Goal: Information Seeking & Learning: Learn about a topic

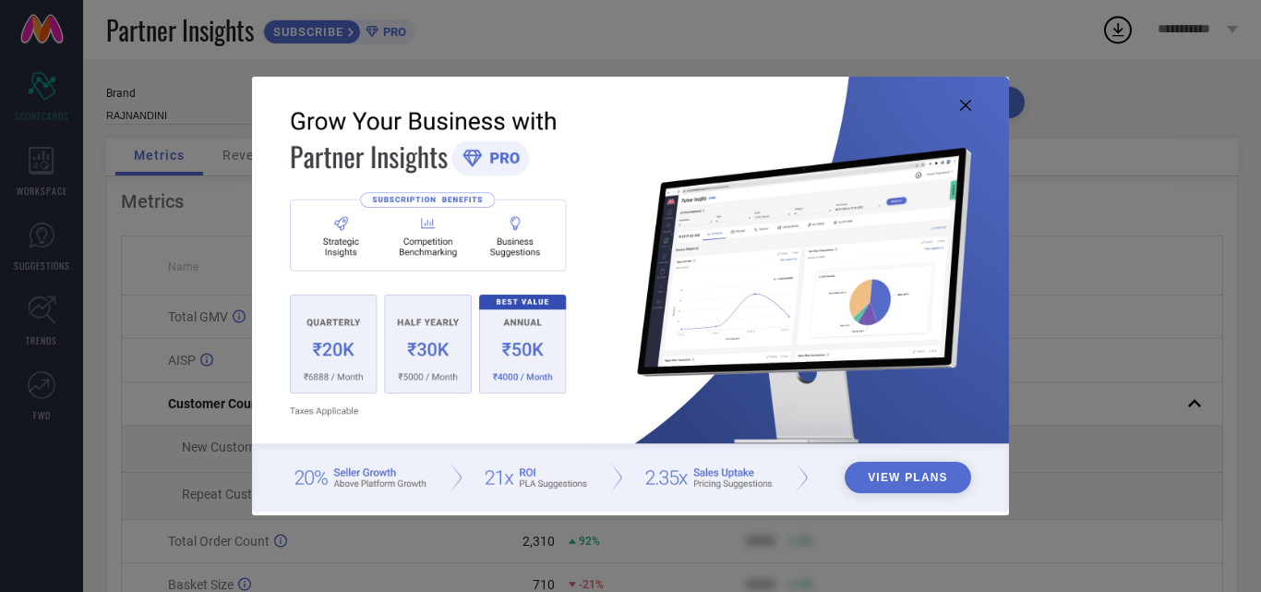
click at [963, 112] on img at bounding box center [630, 294] width 757 height 435
click at [962, 111] on icon at bounding box center [965, 105] width 11 height 11
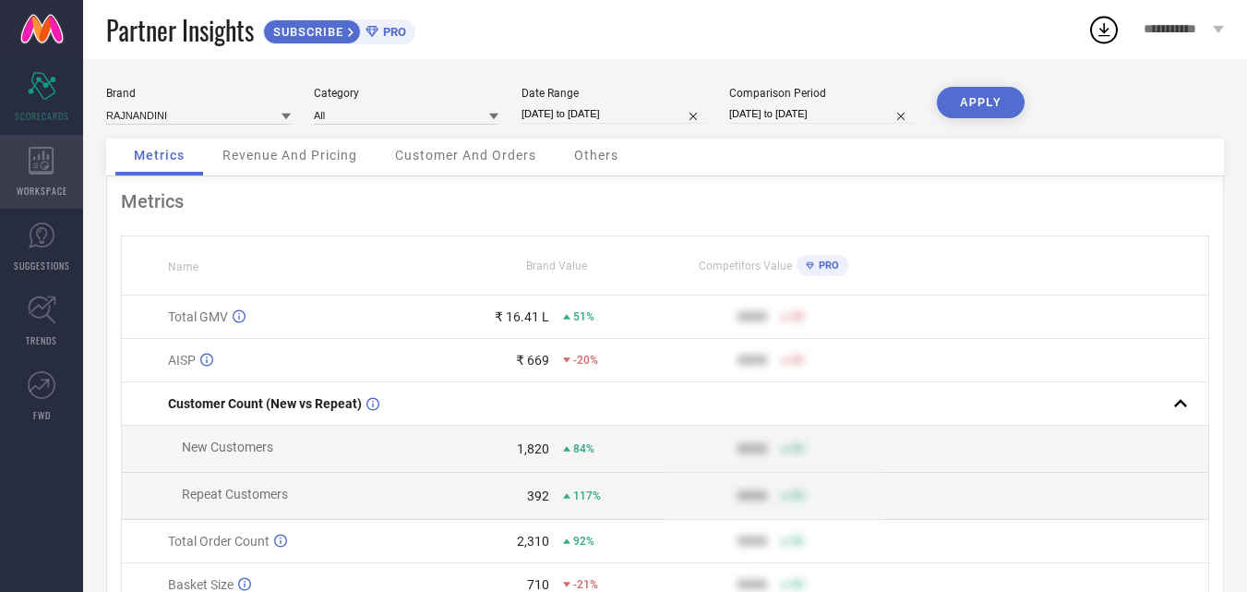
click at [54, 176] on div "WORKSPACE" at bounding box center [41, 172] width 83 height 74
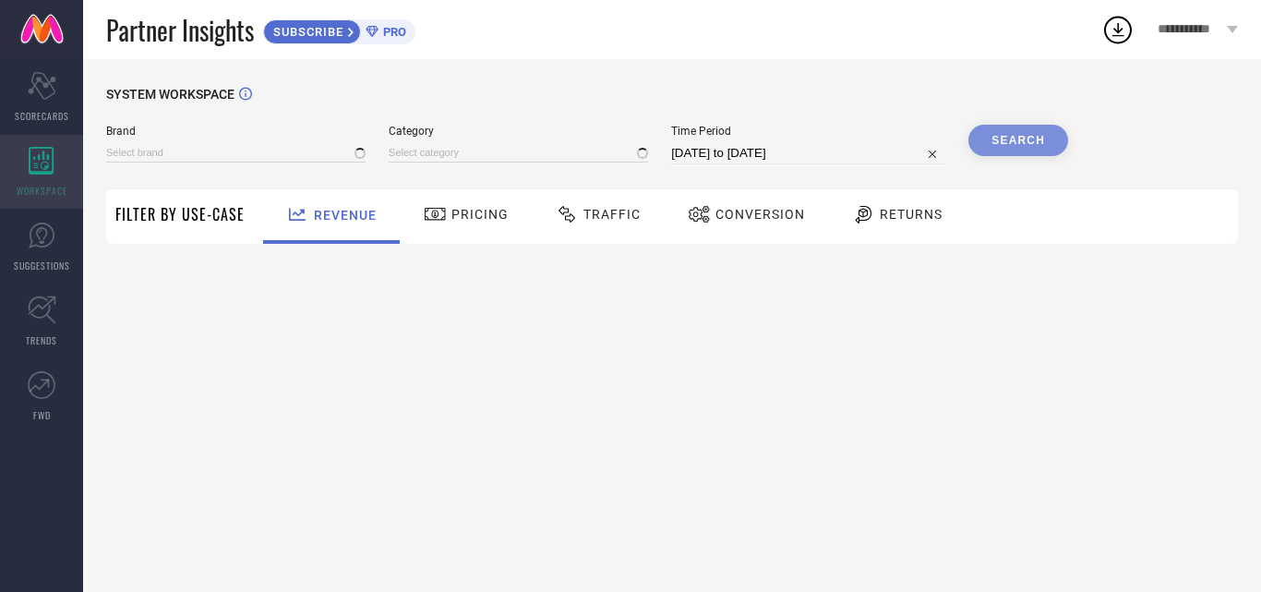
type input "RAJNANDINI"
type input "All"
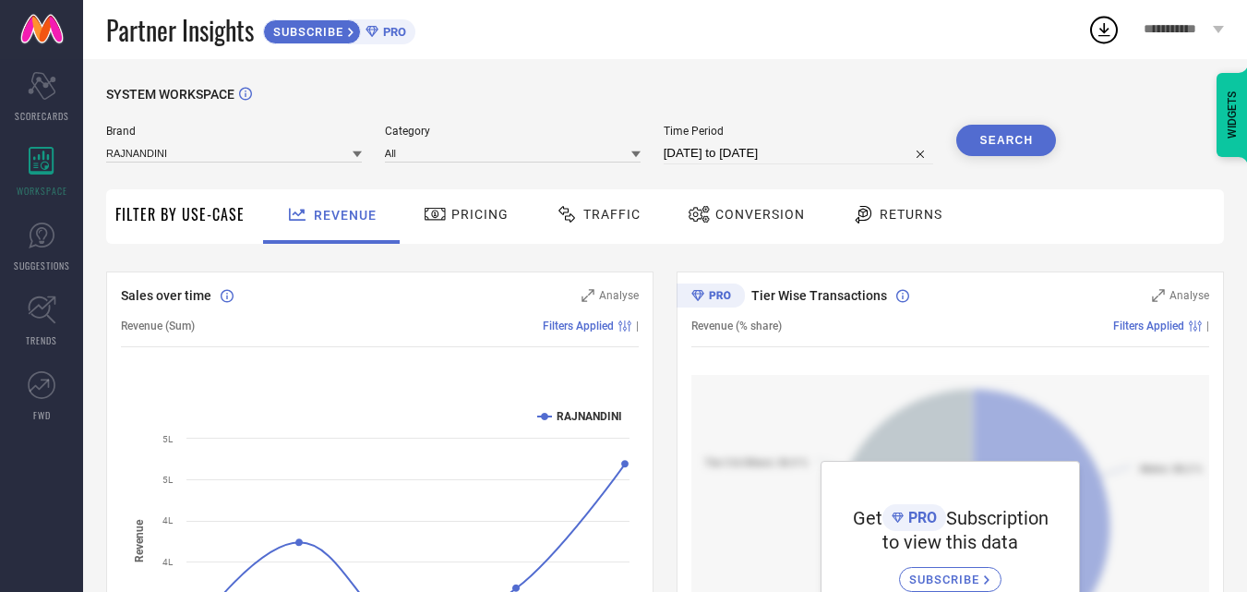
click at [473, 218] on span "Pricing" at bounding box center [479, 214] width 57 height 15
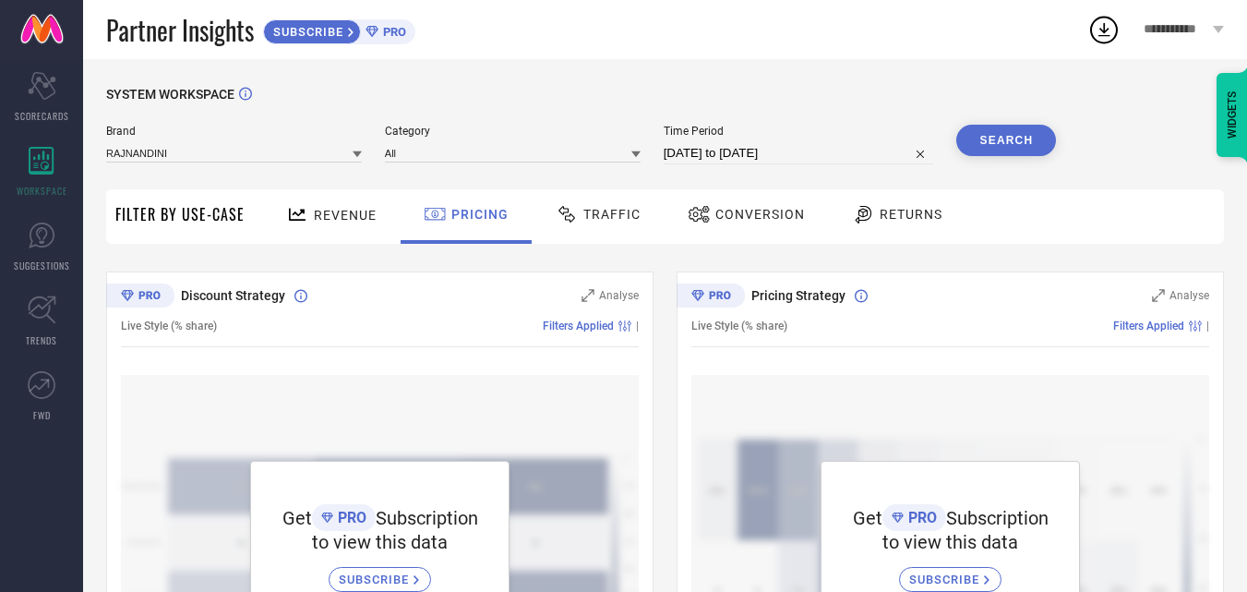
click at [590, 212] on span "Traffic" at bounding box center [611, 214] width 57 height 15
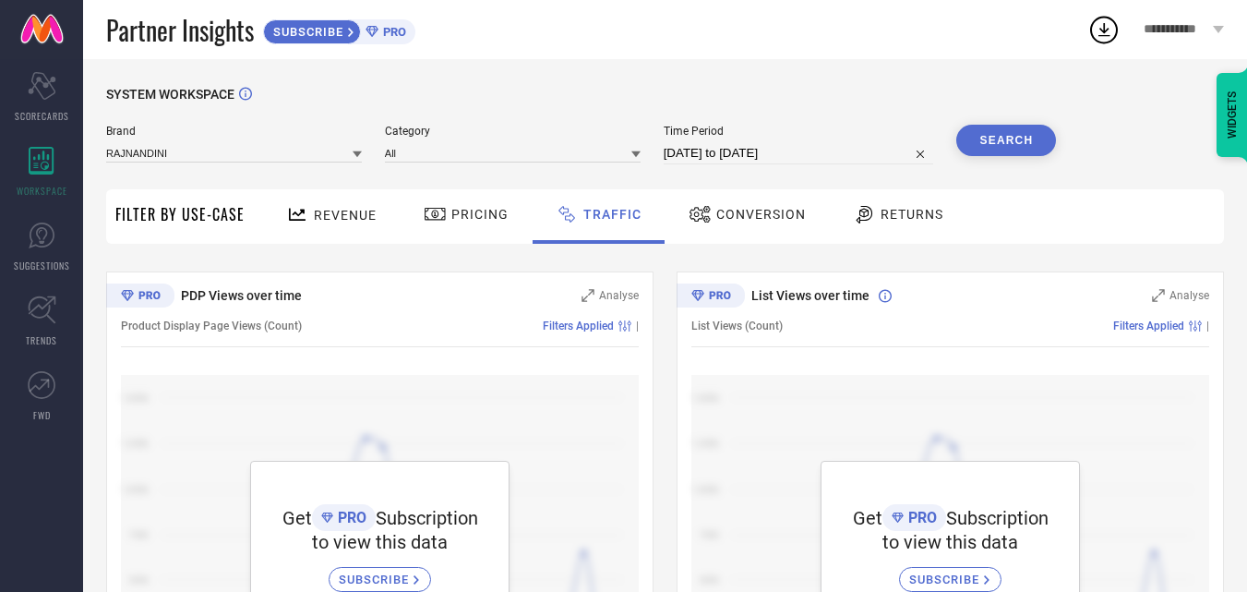
click at [716, 208] on span "Conversion" at bounding box center [761, 214] width 90 height 15
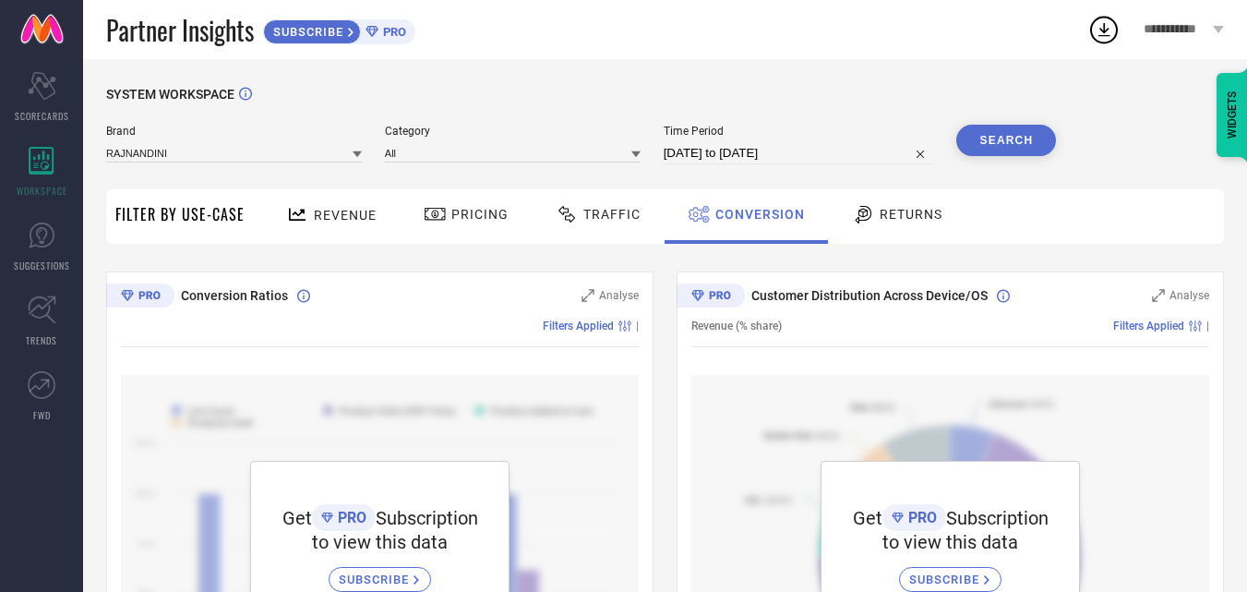
click at [882, 232] on div "Returns" at bounding box center [897, 216] width 137 height 54
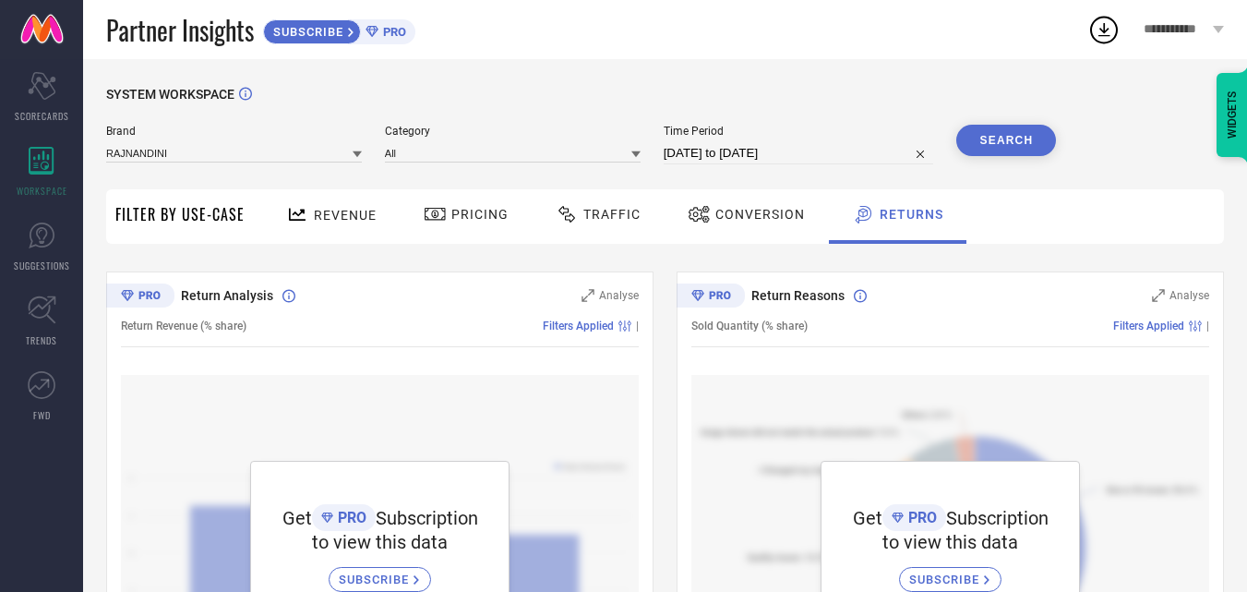
click at [365, 223] on div "Revenue" at bounding box center [331, 214] width 100 height 32
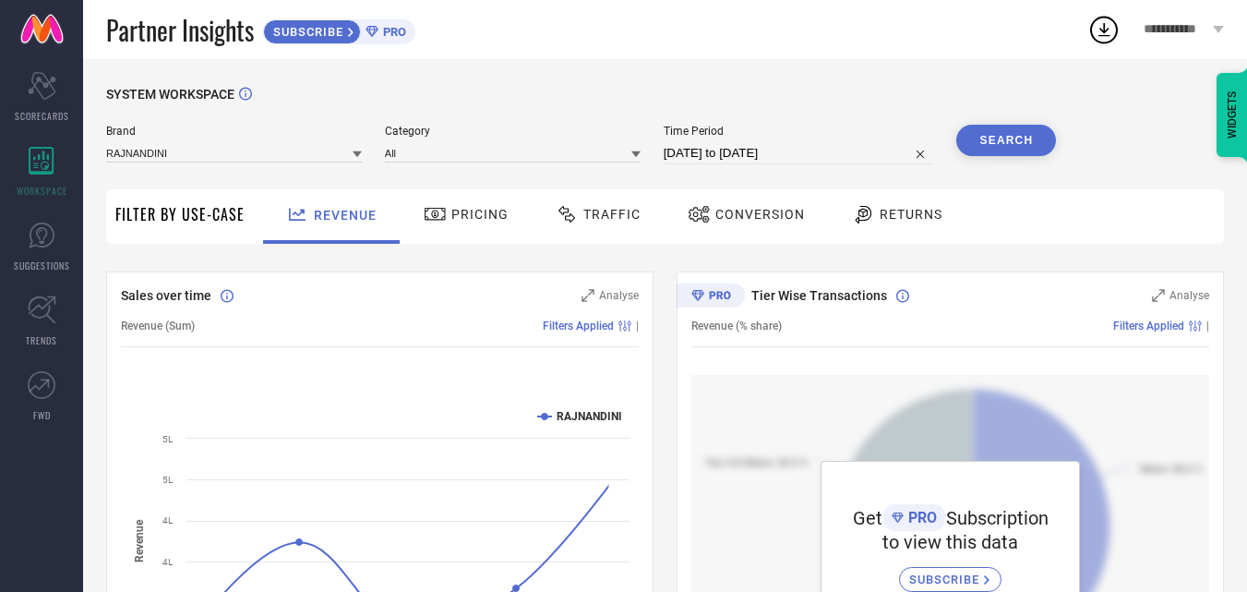
click at [449, 235] on div "Pricing" at bounding box center [466, 216] width 131 height 54
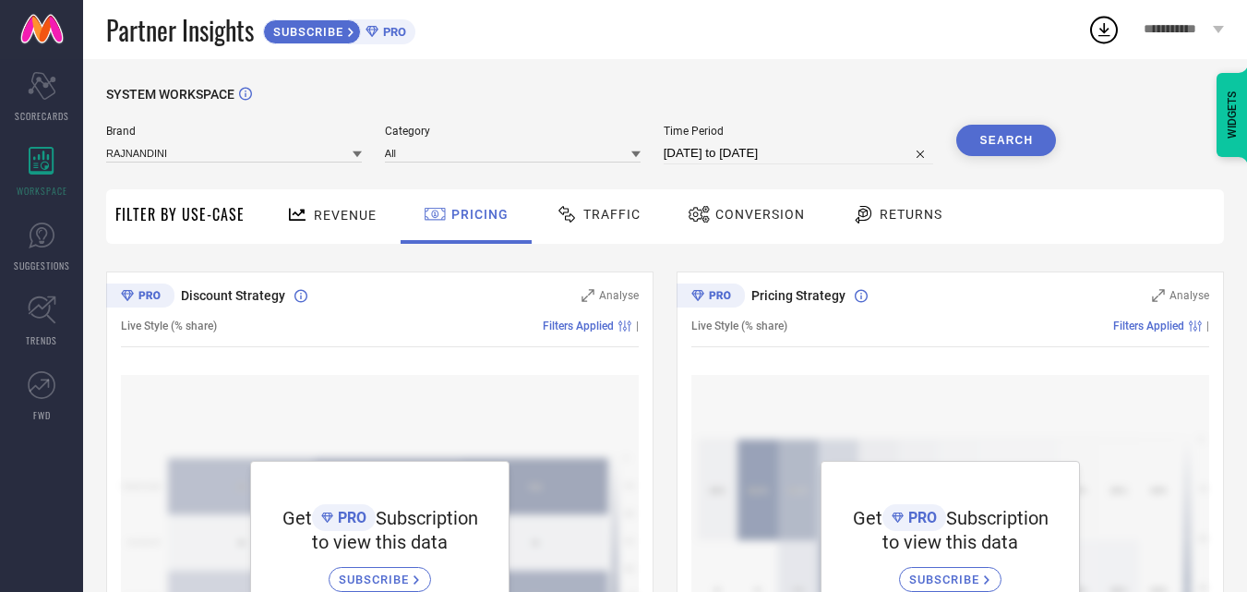
click at [609, 213] on span "Traffic" at bounding box center [611, 214] width 57 height 15
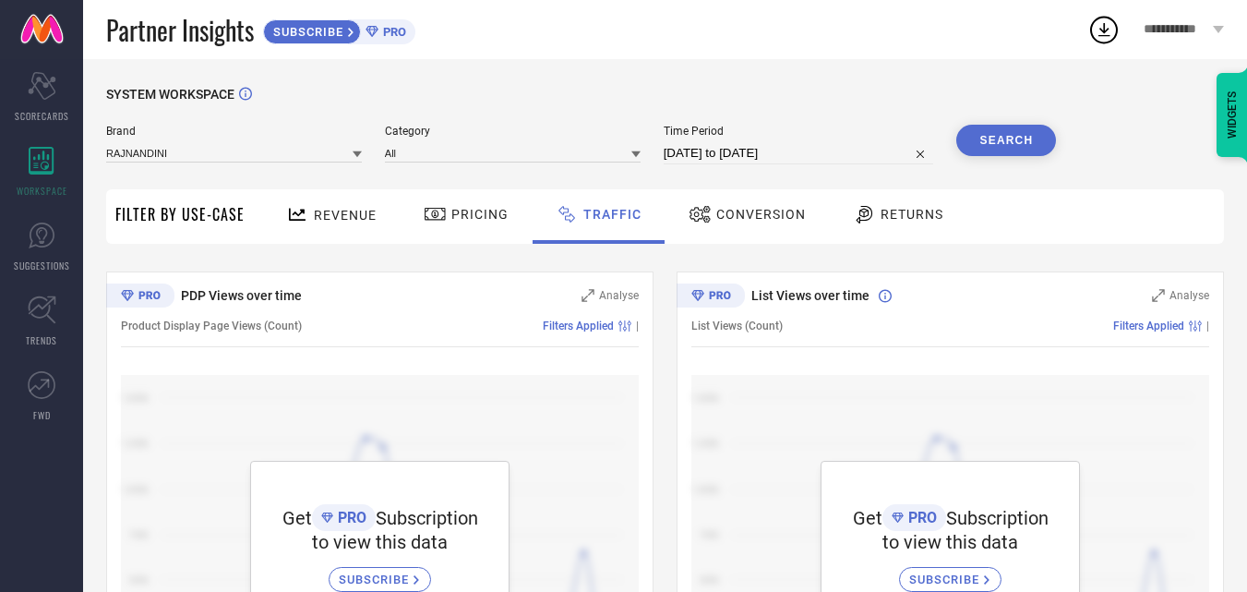
click at [696, 211] on icon at bounding box center [699, 214] width 23 height 22
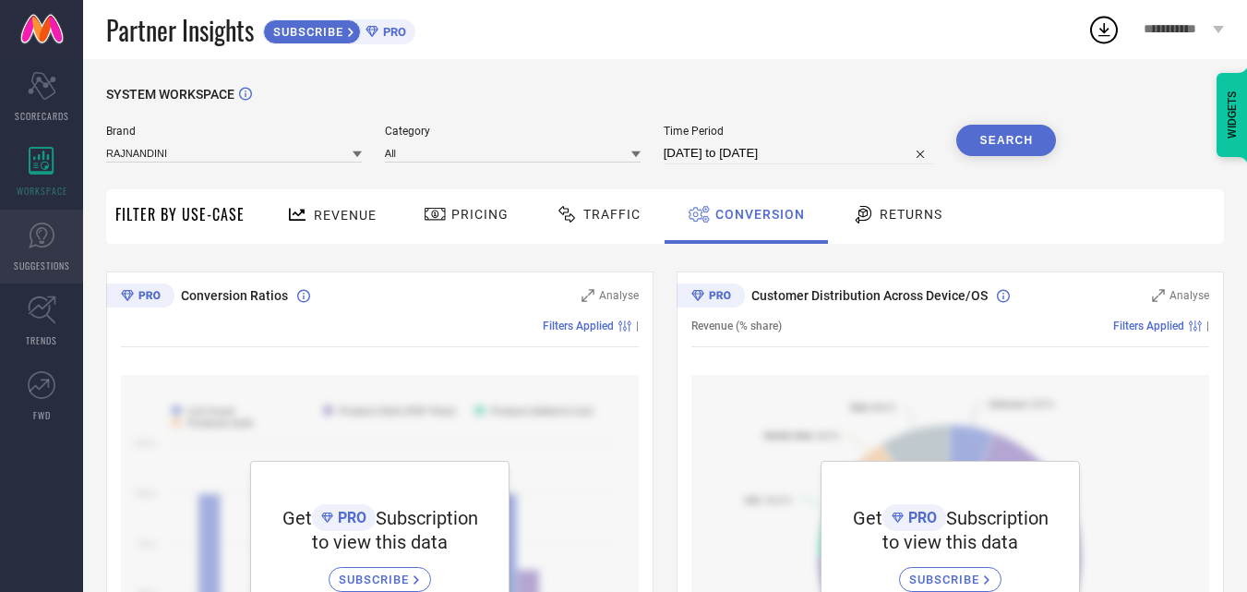
click at [52, 259] on span "SUGGESTIONS" at bounding box center [42, 265] width 56 height 14
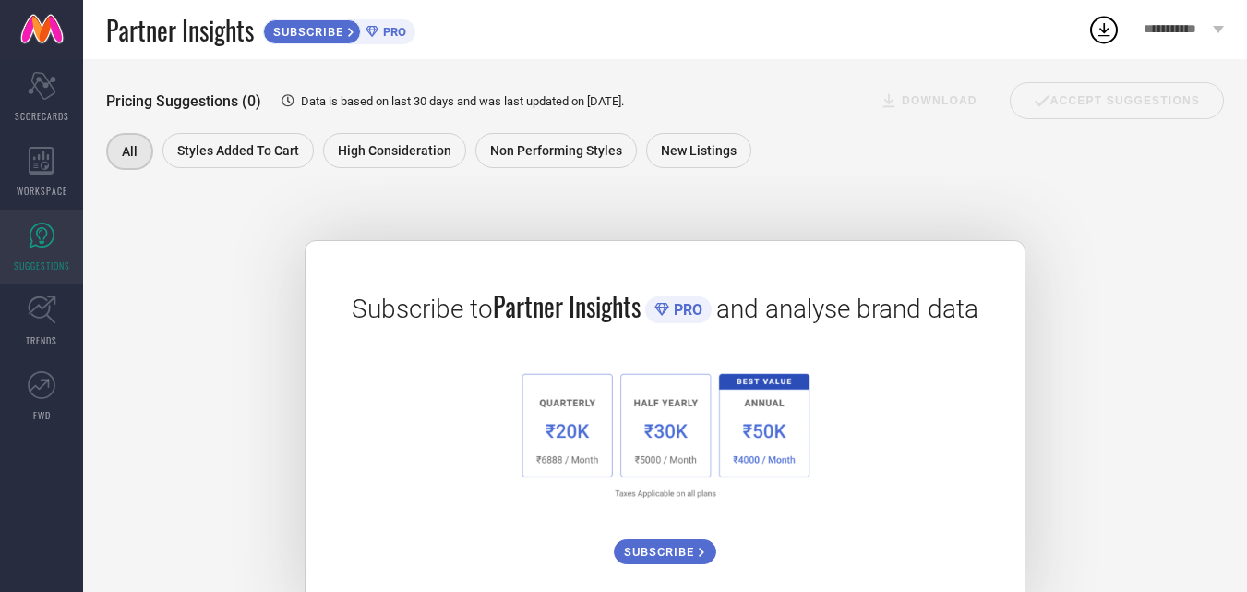
scroll to position [300, 0]
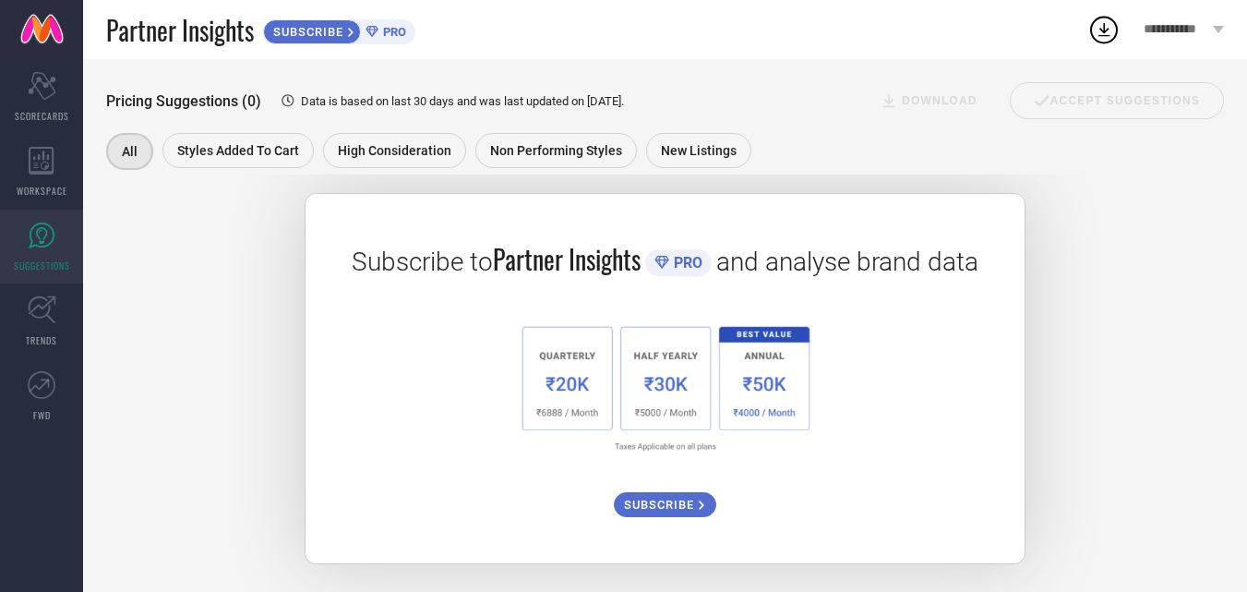
click at [566, 375] on img at bounding box center [665, 387] width 312 height 145
click at [38, 326] on link "TRENDS" at bounding box center [41, 321] width 83 height 74
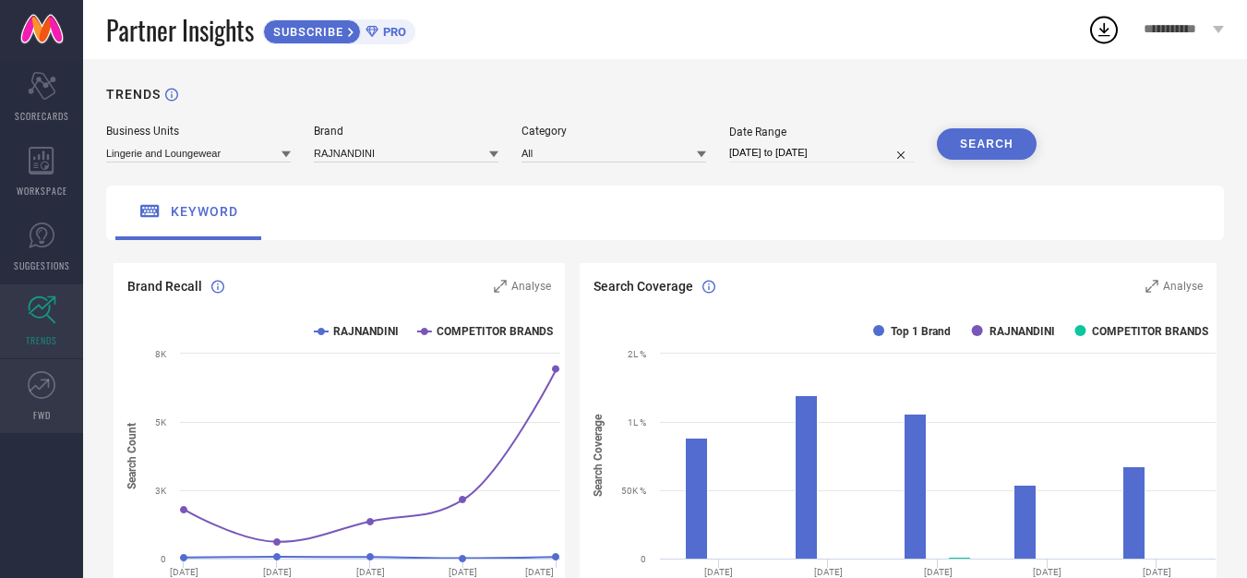
click at [51, 397] on icon at bounding box center [42, 385] width 28 height 28
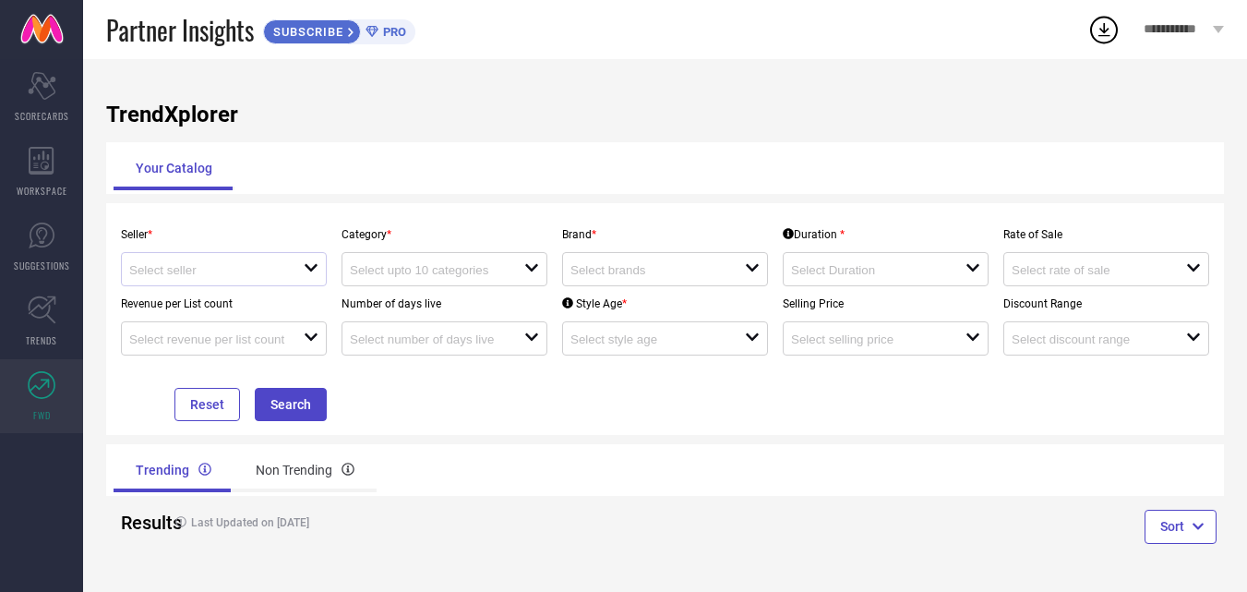
scroll to position [1, 0]
click at [286, 467] on div "Non Trending" at bounding box center [304, 470] width 143 height 44
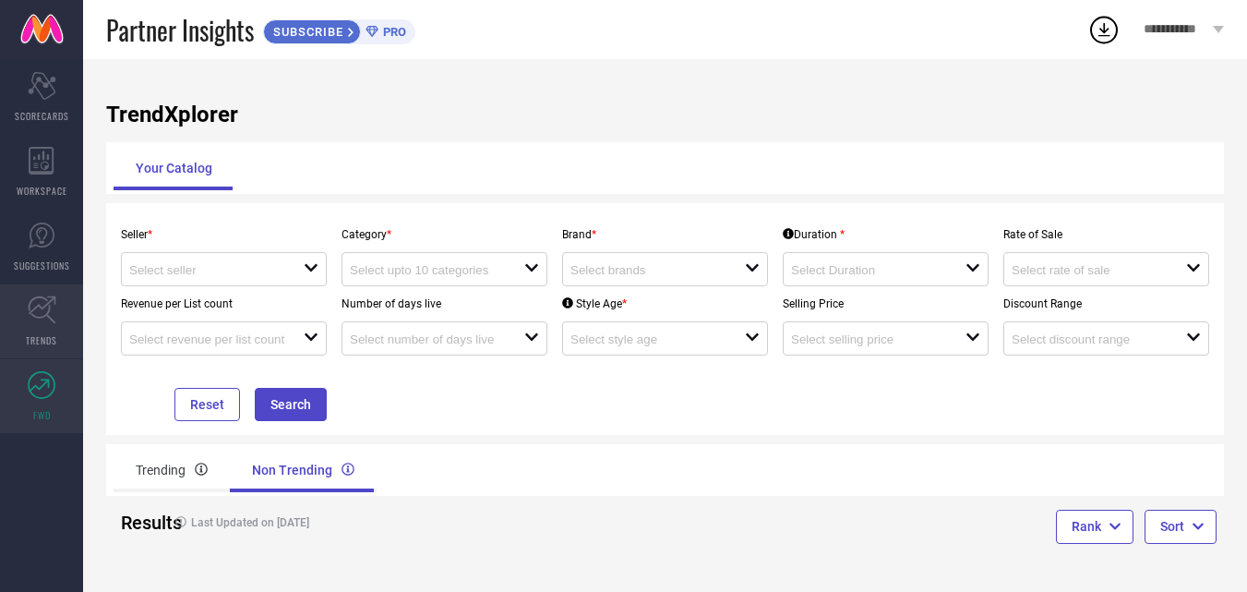
click at [28, 329] on link "TRENDS" at bounding box center [41, 321] width 83 height 74
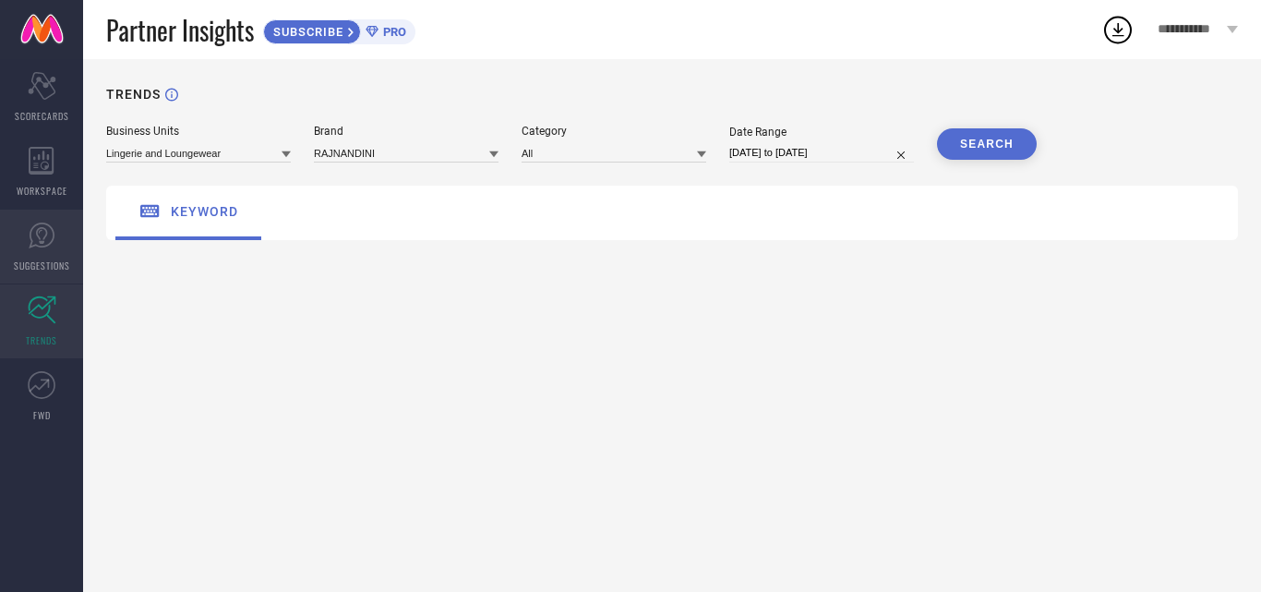
click at [38, 261] on span "SUGGESTIONS" at bounding box center [42, 265] width 56 height 14
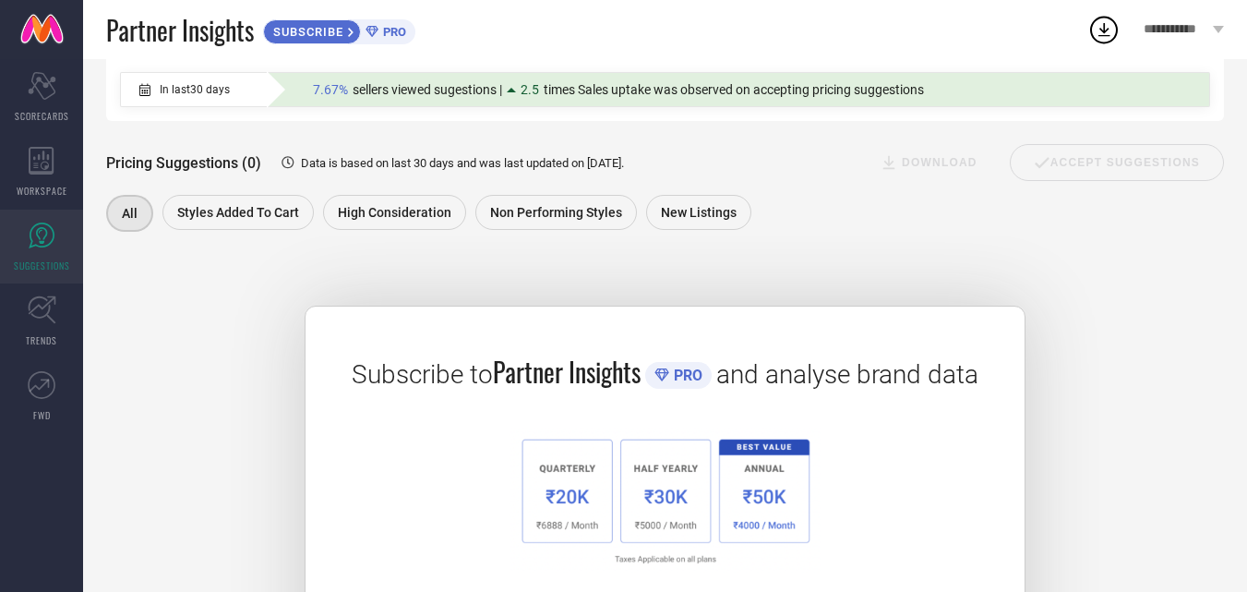
scroll to position [185, 0]
click at [1063, 444] on div "Subscribe to Partner Insights PRO and analyse brand data SUBSCRIBE" at bounding box center [665, 466] width 1118 height 417
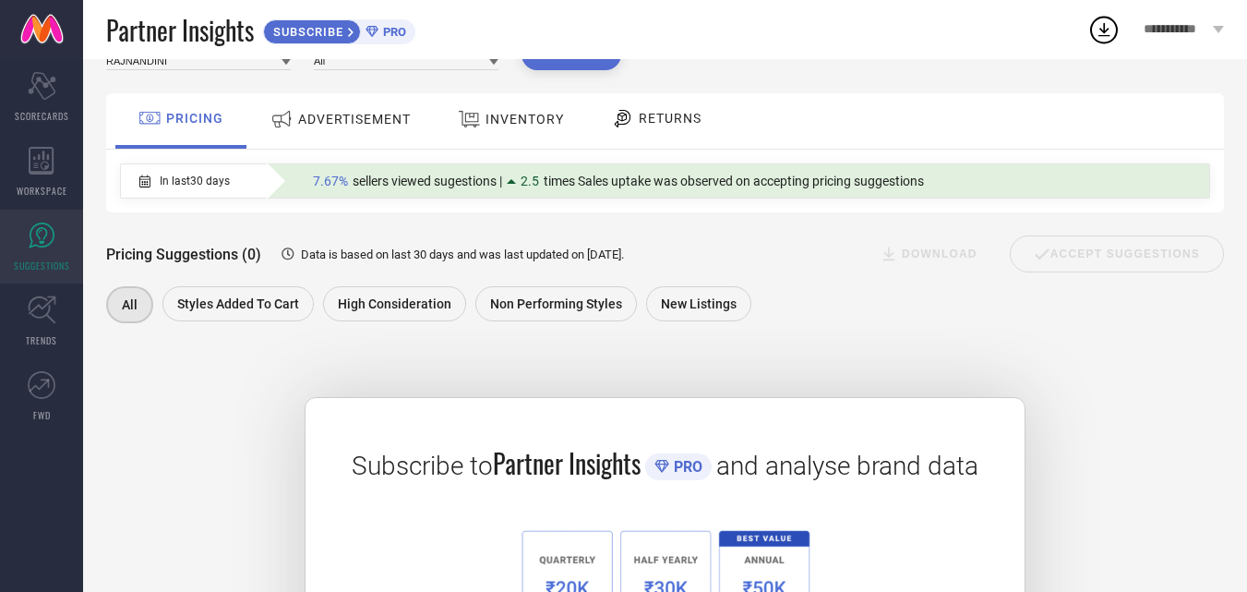
scroll to position [0, 0]
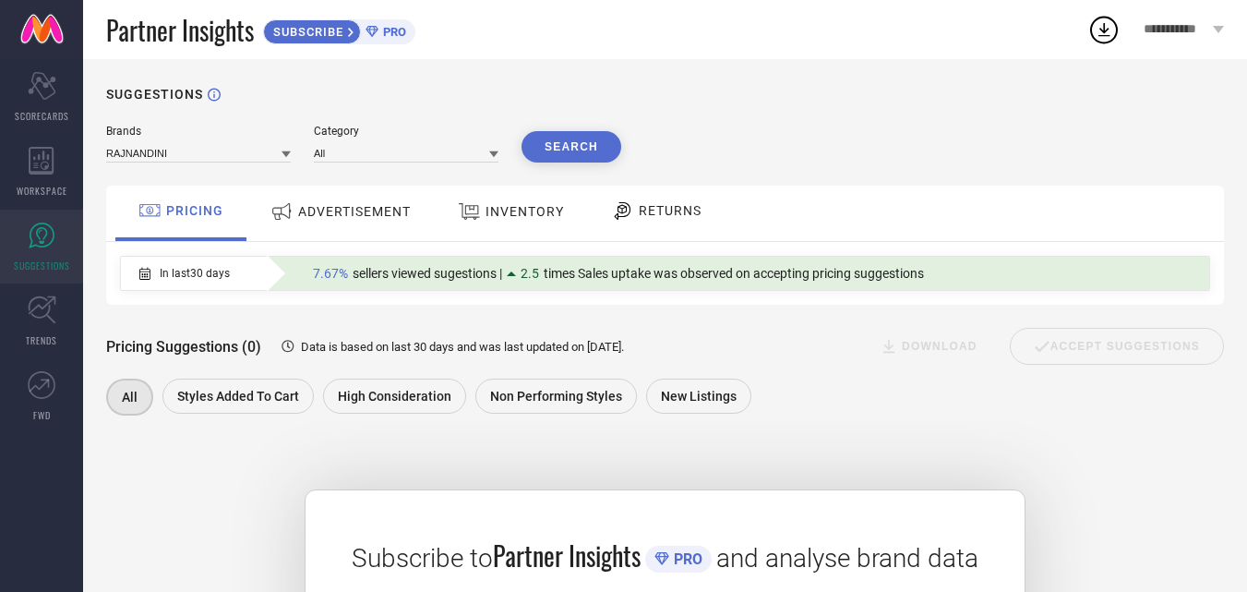
click at [354, 215] on span "ADVERTISEMENT" at bounding box center [354, 211] width 113 height 15
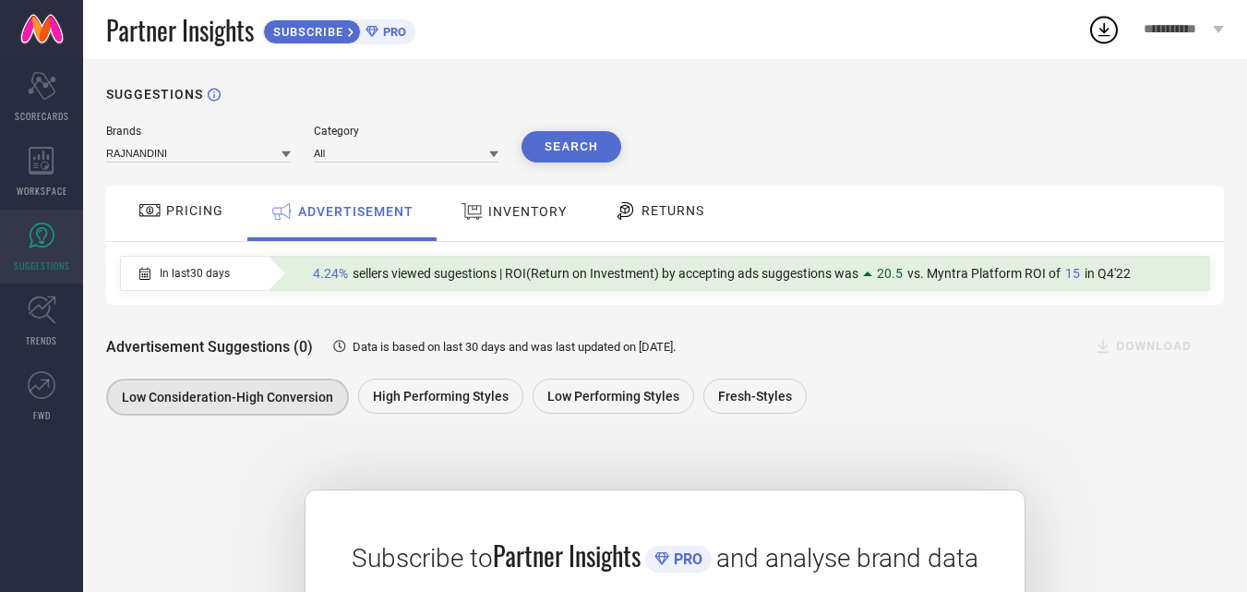
click at [438, 214] on div "INVENTORY" at bounding box center [513, 212] width 152 height 55
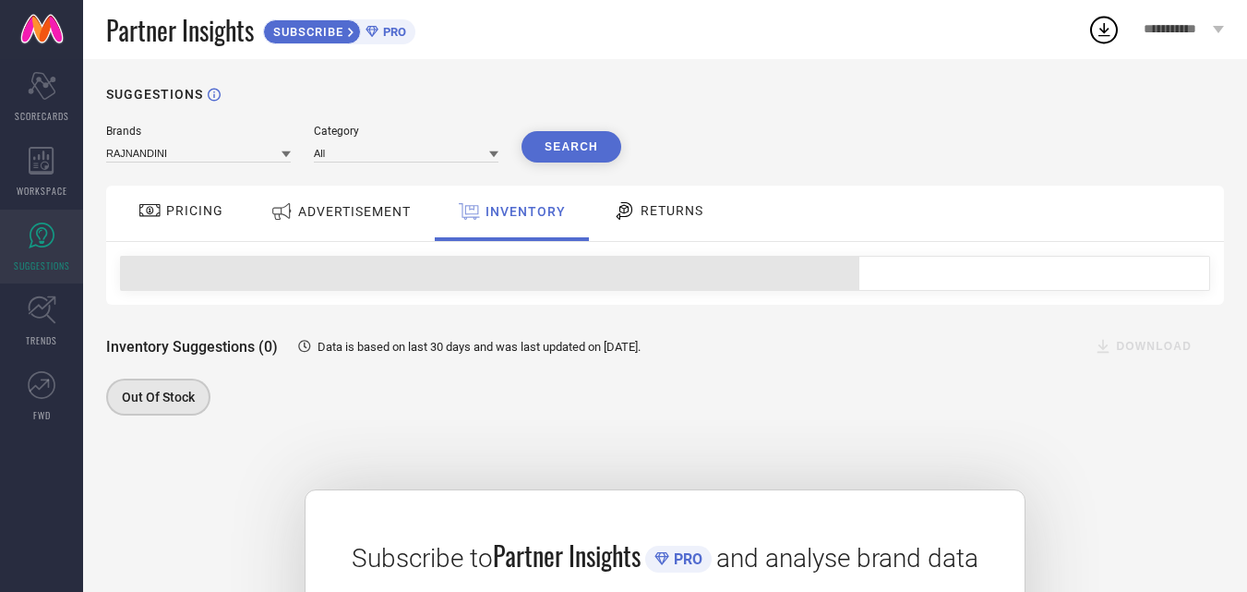
click at [652, 233] on div "RETURNS" at bounding box center [658, 212] width 137 height 55
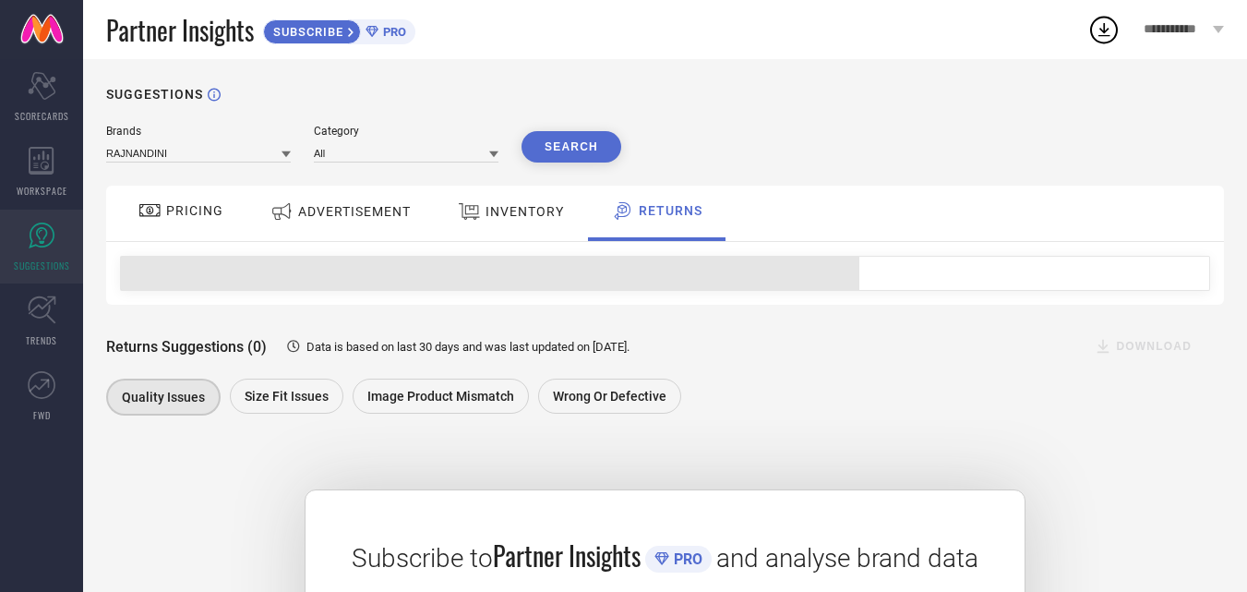
click at [653, 228] on div "RETURNS" at bounding box center [657, 212] width 138 height 55
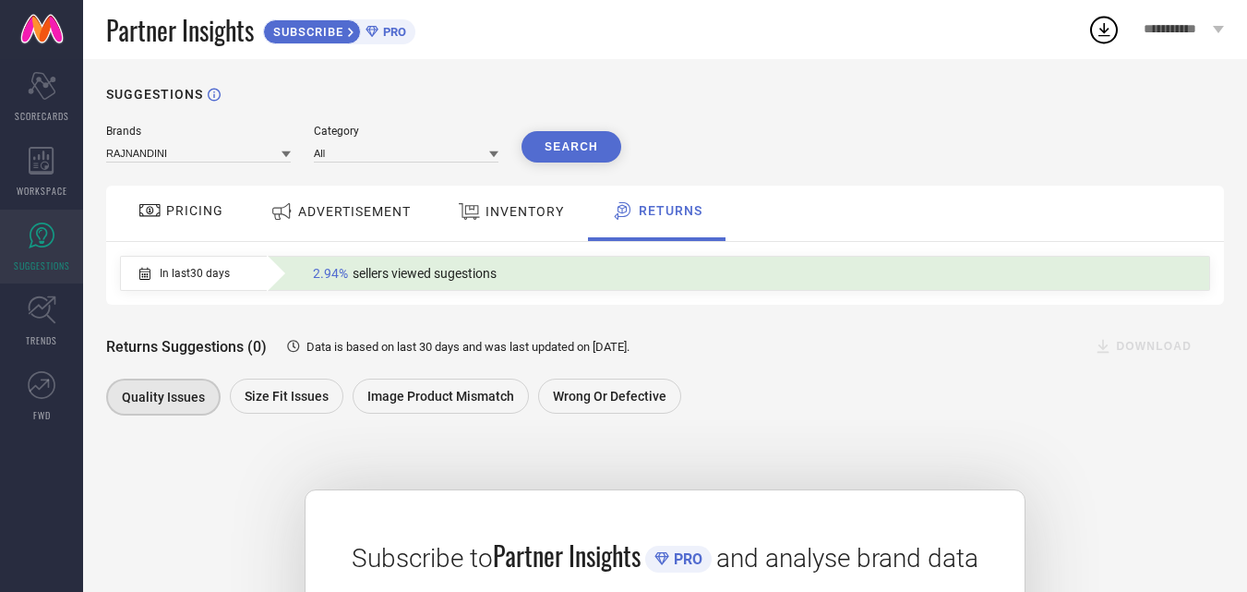
click at [537, 221] on div "INVENTORY" at bounding box center [510, 211] width 115 height 33
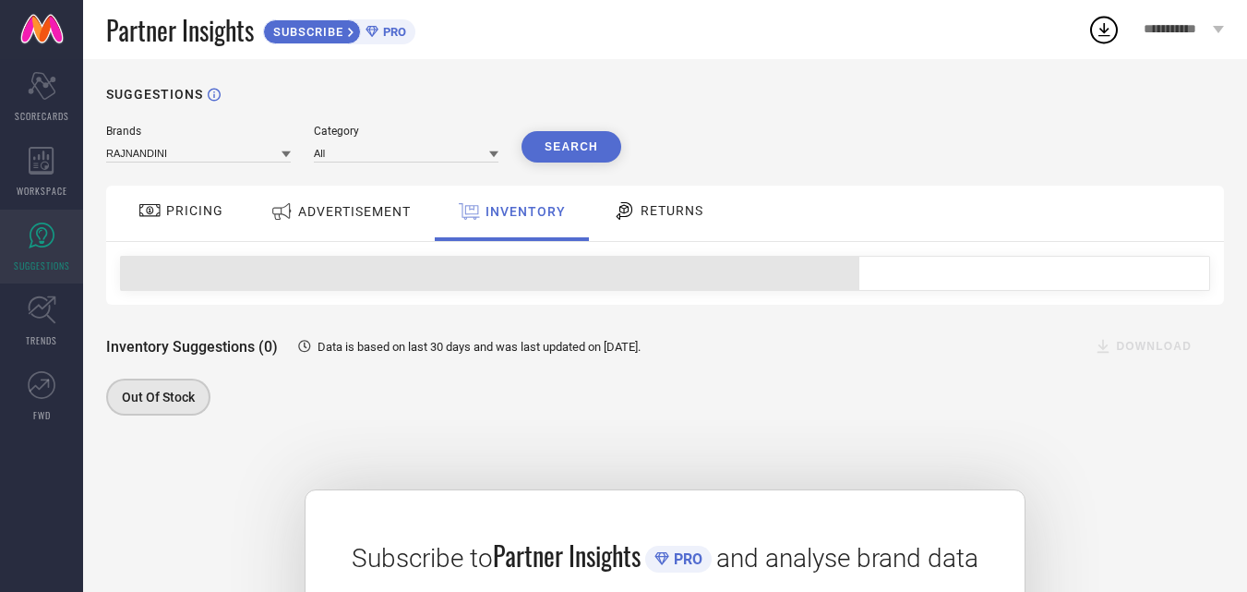
click at [362, 203] on div "ADVERTISEMENT" at bounding box center [341, 211] width 150 height 33
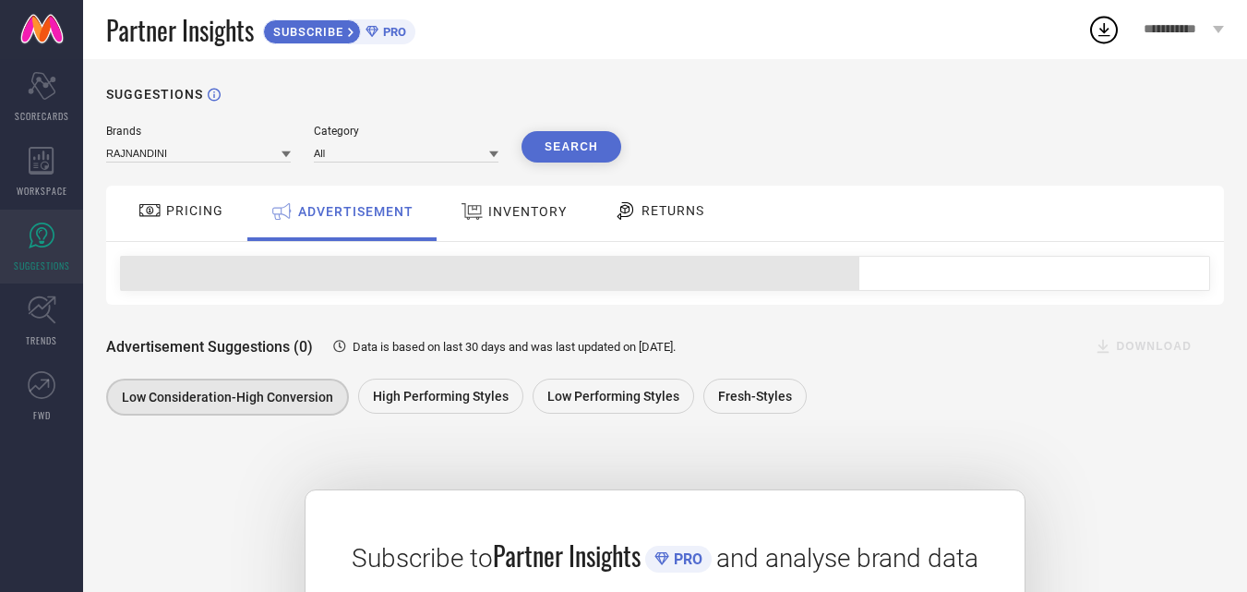
click at [185, 217] on span "PRICING" at bounding box center [194, 210] width 57 height 15
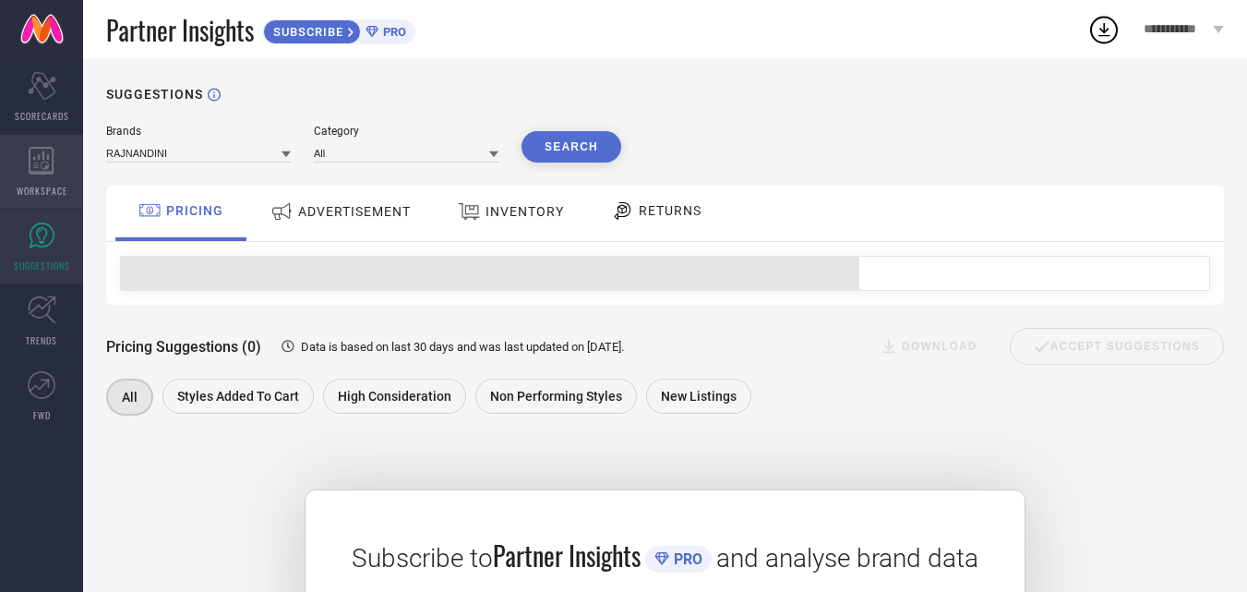
click at [43, 177] on div "WORKSPACE" at bounding box center [41, 172] width 83 height 74
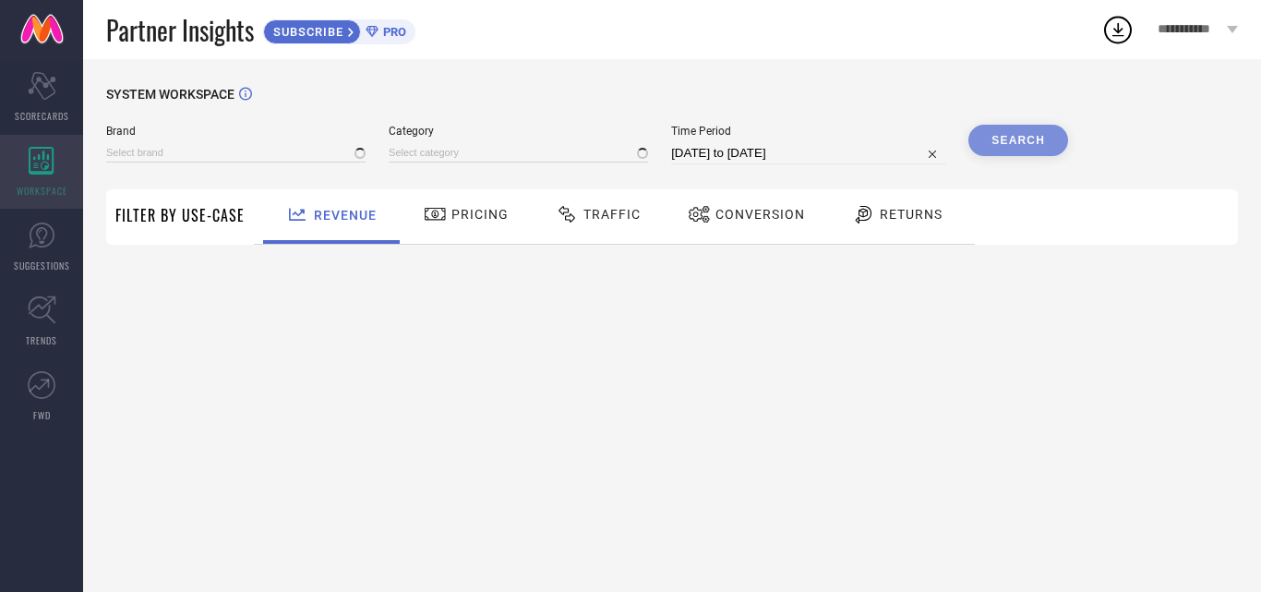
type input "RAJNANDINI"
type input "All"
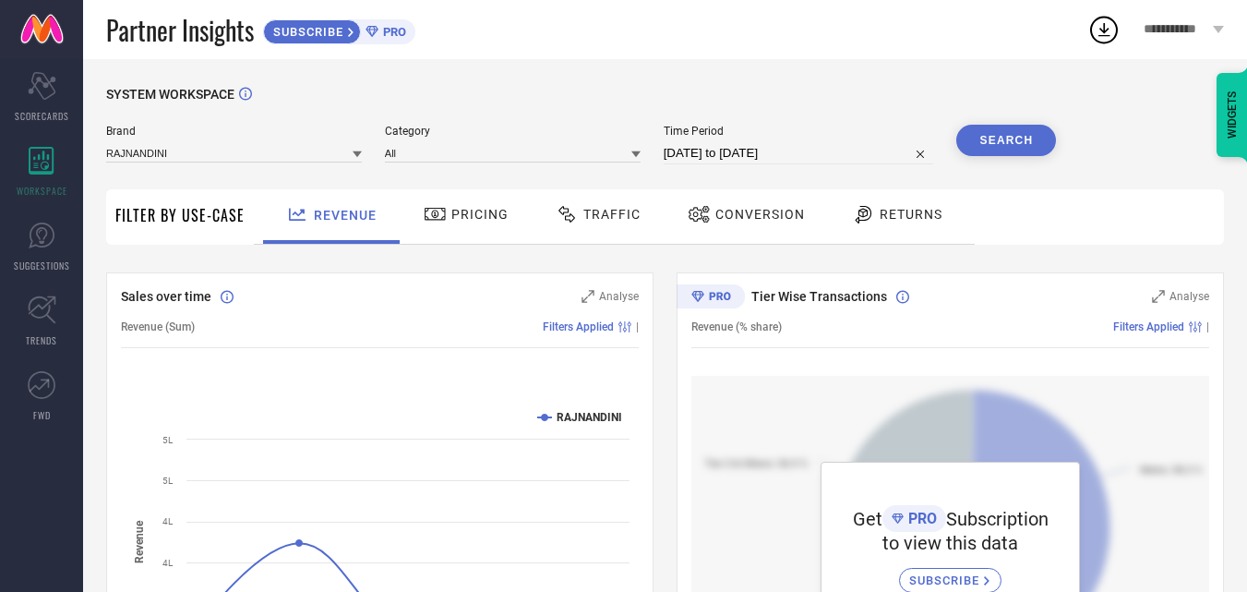
click at [720, 219] on span "Conversion" at bounding box center [760, 214] width 90 height 15
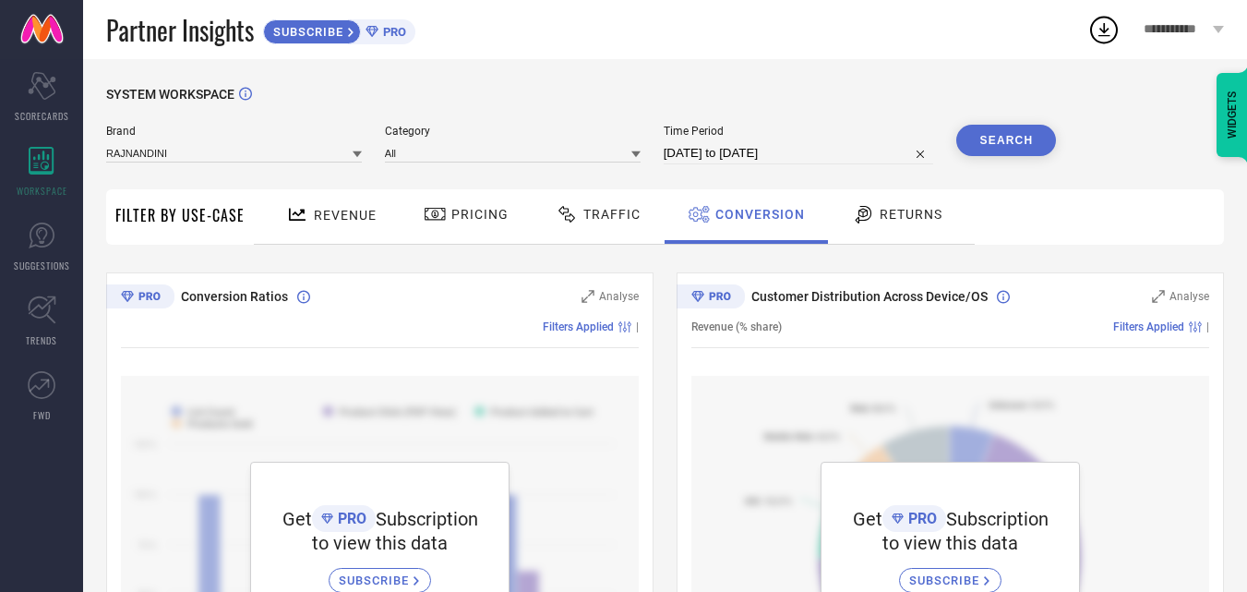
click at [830, 219] on div "Returns" at bounding box center [897, 216] width 137 height 54
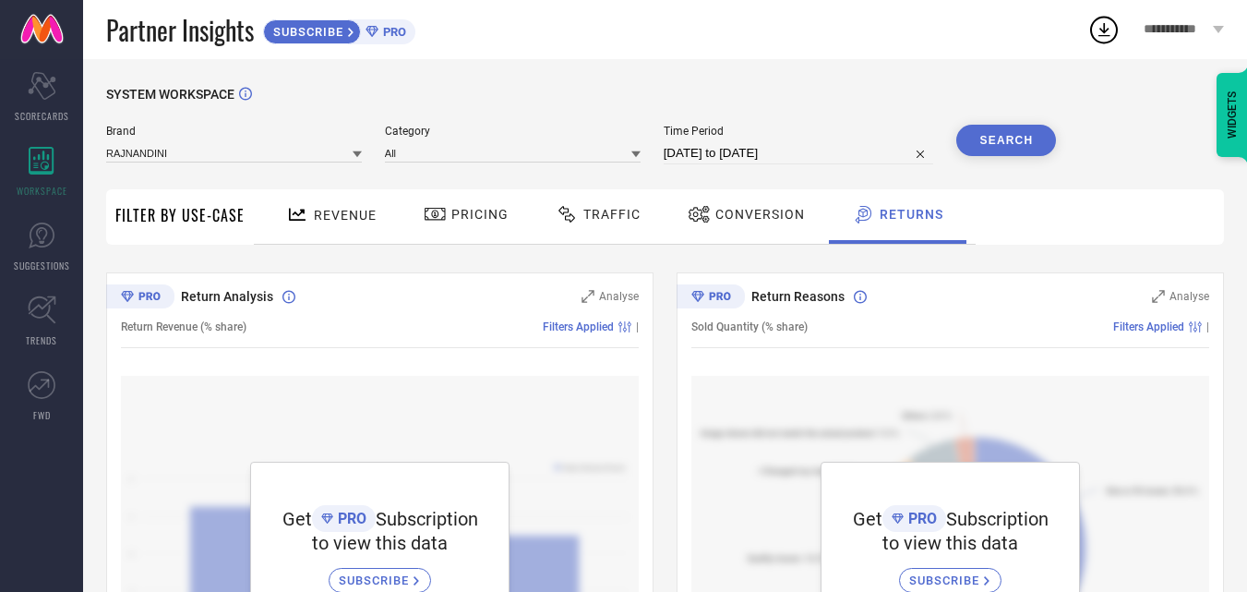
click at [673, 208] on div "Conversion" at bounding box center [745, 216] width 163 height 54
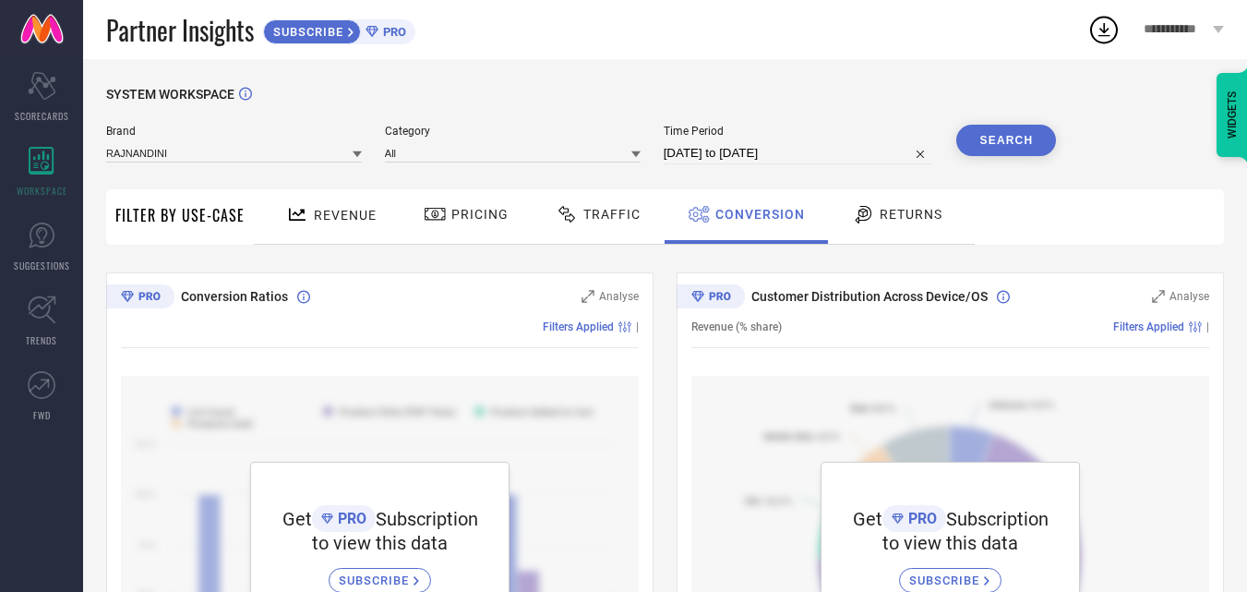
click at [614, 212] on span "Traffic" at bounding box center [611, 214] width 57 height 15
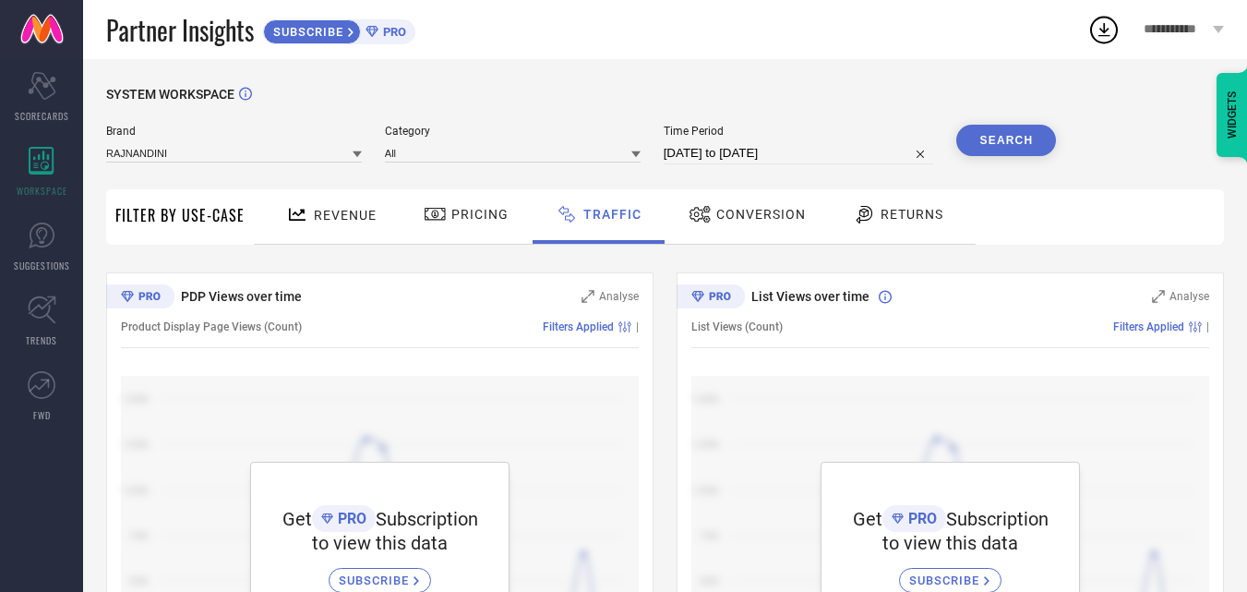
click at [405, 214] on div "Pricing" at bounding box center [466, 216] width 131 height 54
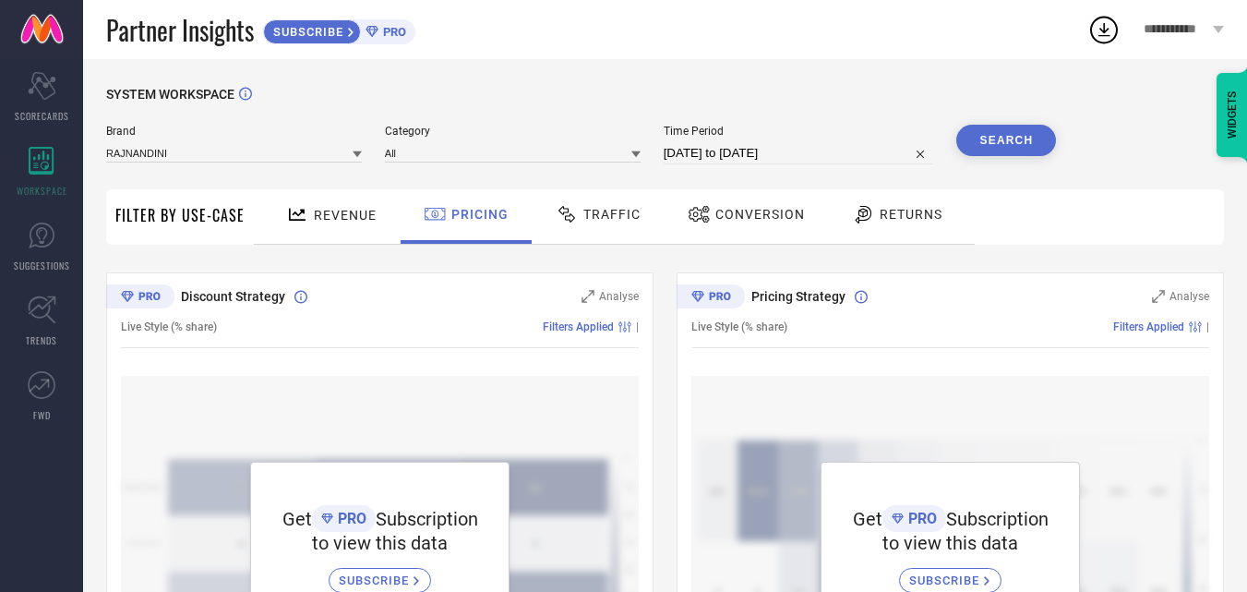
click at [318, 219] on span "Revenue" at bounding box center [345, 215] width 63 height 15
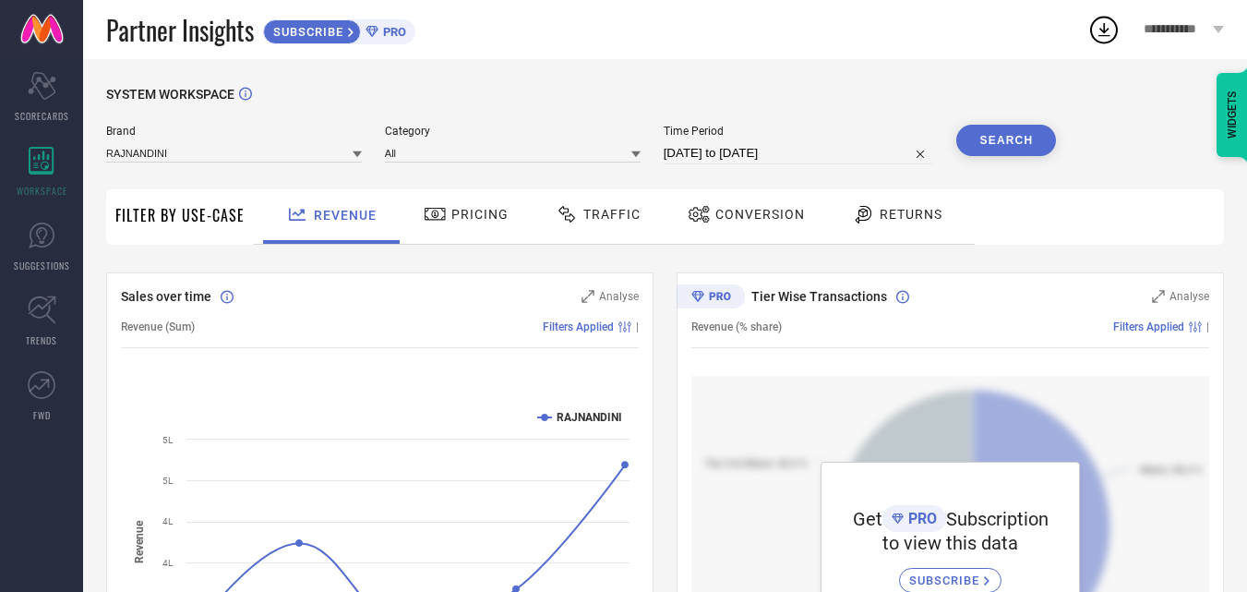
click at [752, 229] on div "Conversion" at bounding box center [746, 213] width 126 height 31
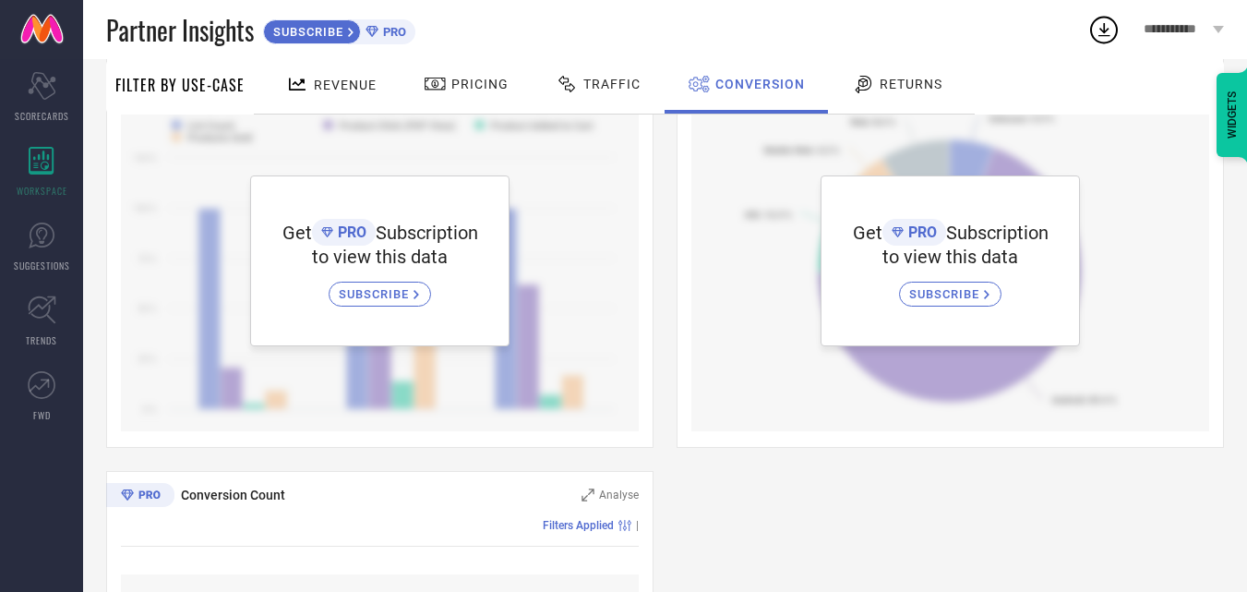
scroll to position [9, 0]
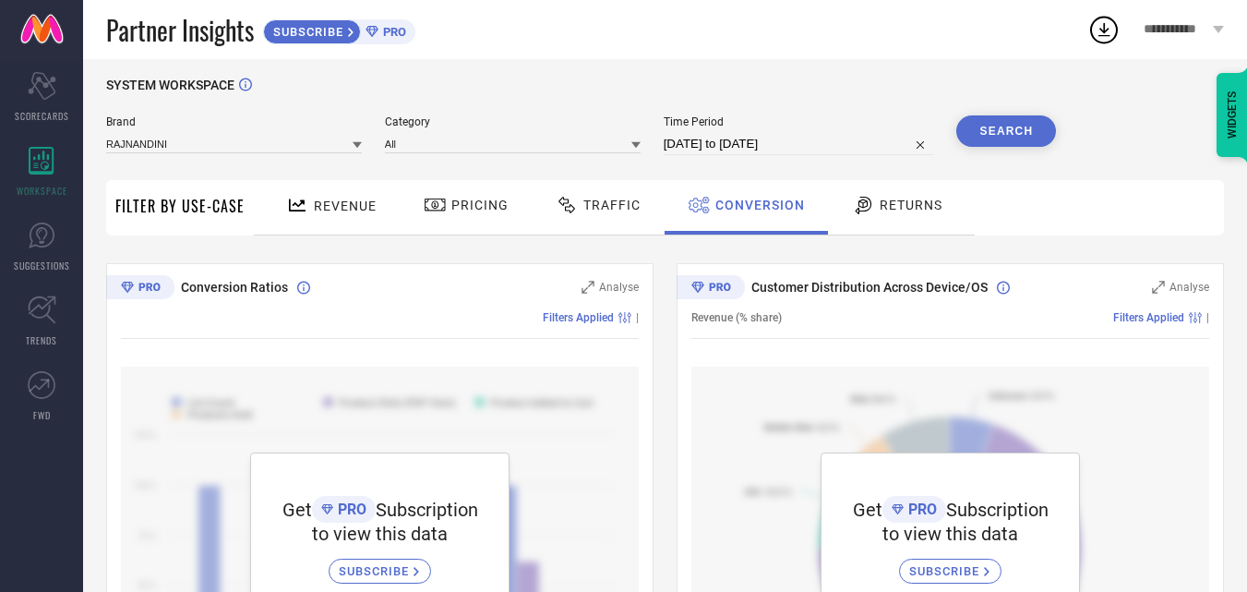
click at [595, 189] on div "Traffic" at bounding box center [597, 207] width 131 height 54
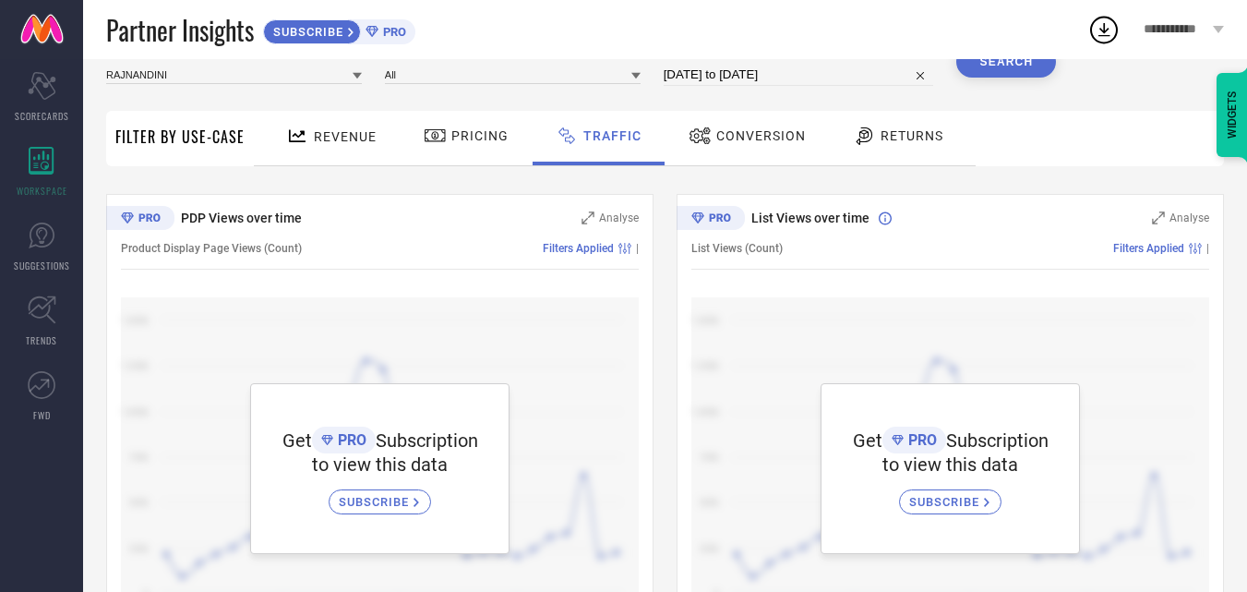
scroll to position [0, 0]
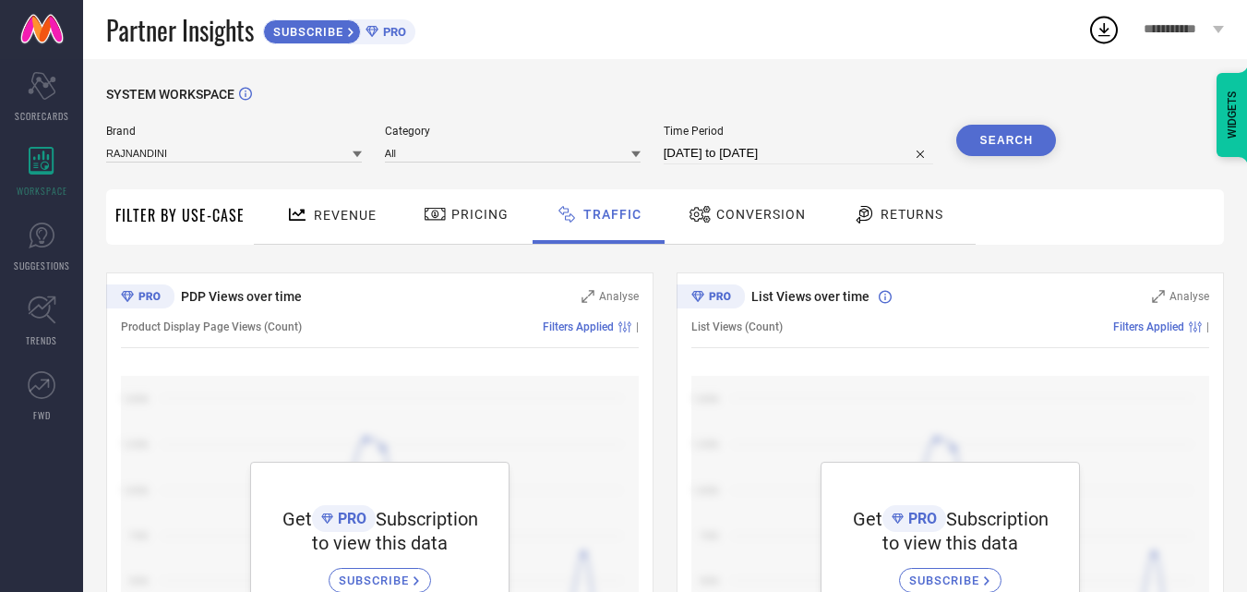
click at [324, 213] on span "Revenue" at bounding box center [345, 215] width 63 height 15
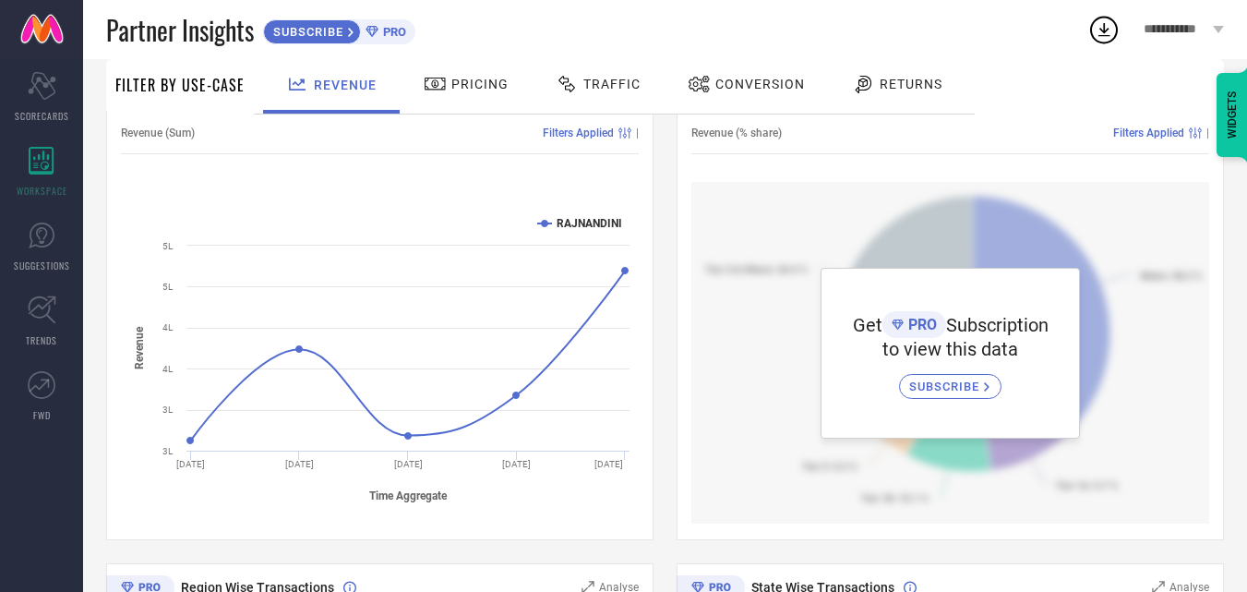
scroll to position [102, 0]
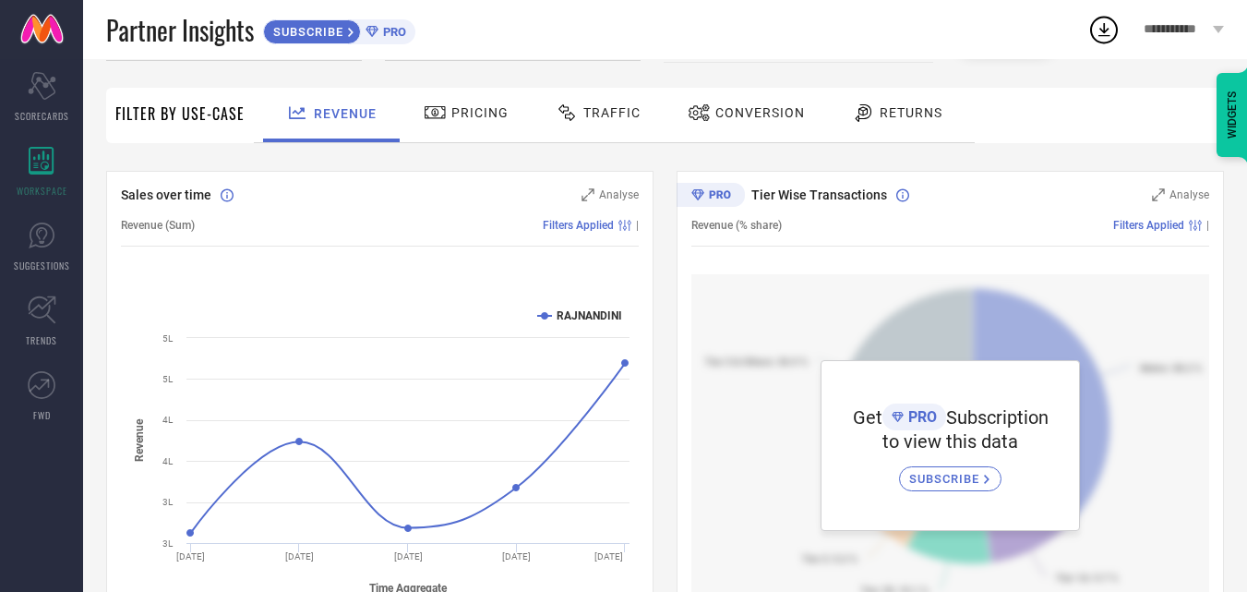
click at [862, 111] on icon at bounding box center [863, 113] width 23 height 22
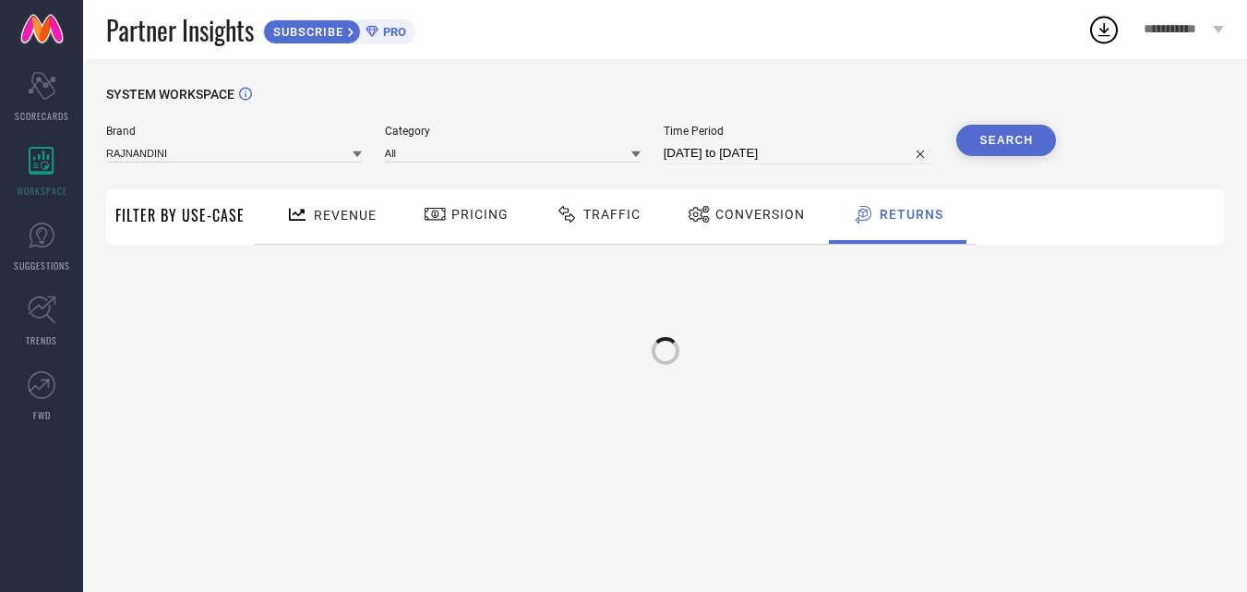
scroll to position [0, 0]
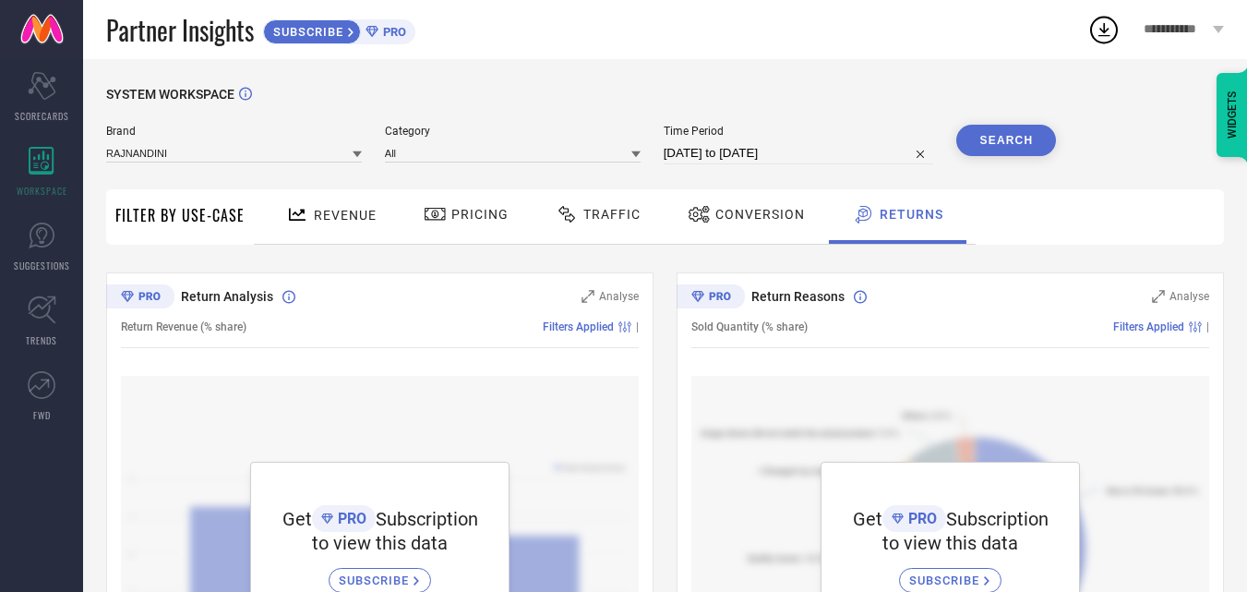
click at [707, 216] on div at bounding box center [702, 214] width 28 height 22
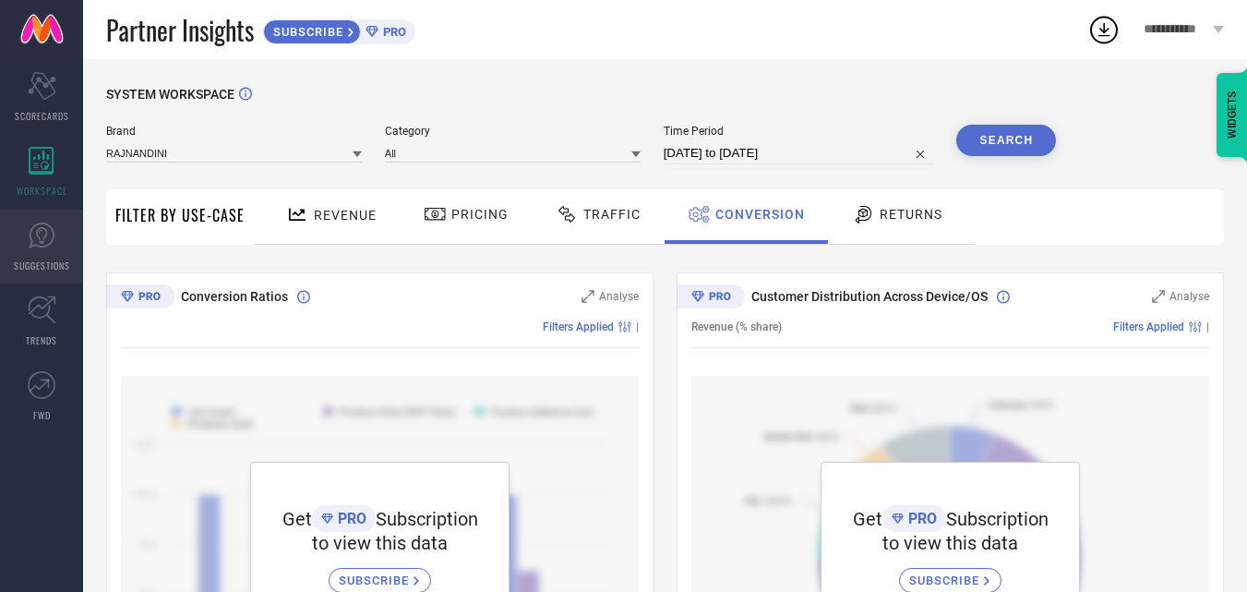
click at [46, 259] on span "SUGGESTIONS" at bounding box center [42, 265] width 56 height 14
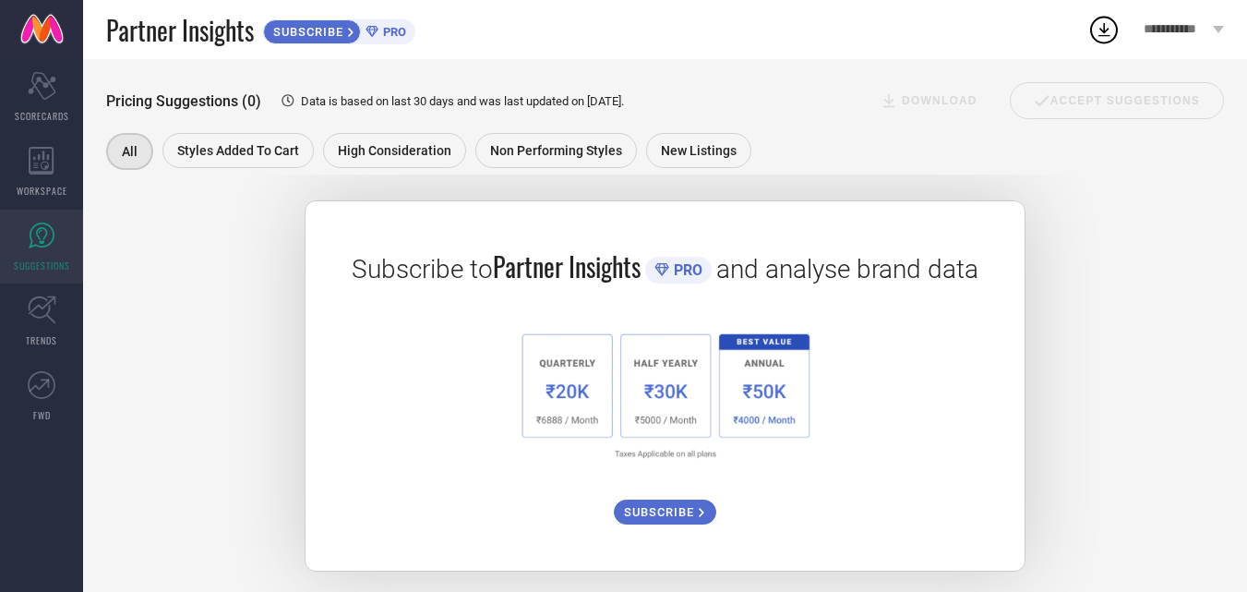
scroll to position [301, 0]
